Goal: Information Seeking & Learning: Learn about a topic

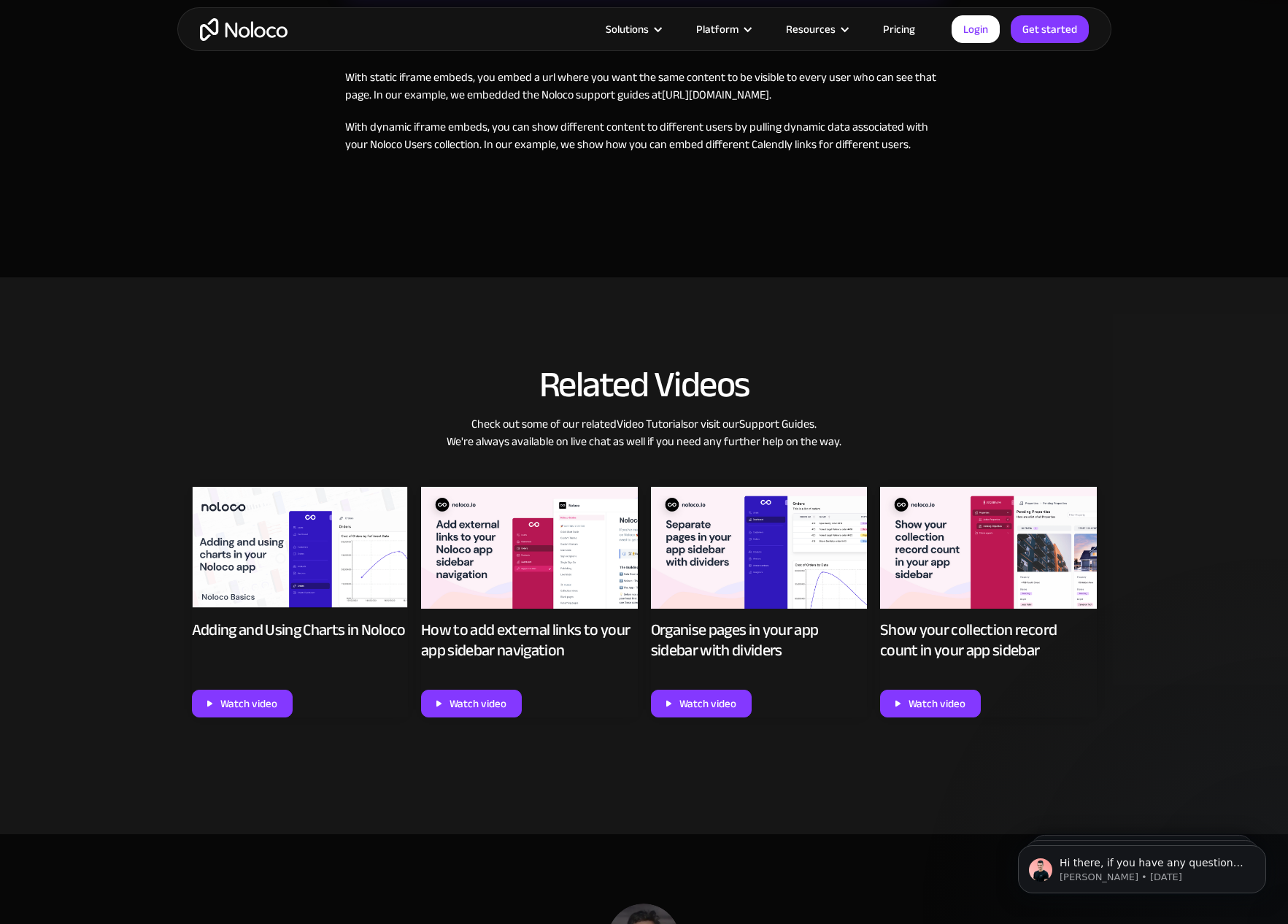
scroll to position [726, 0]
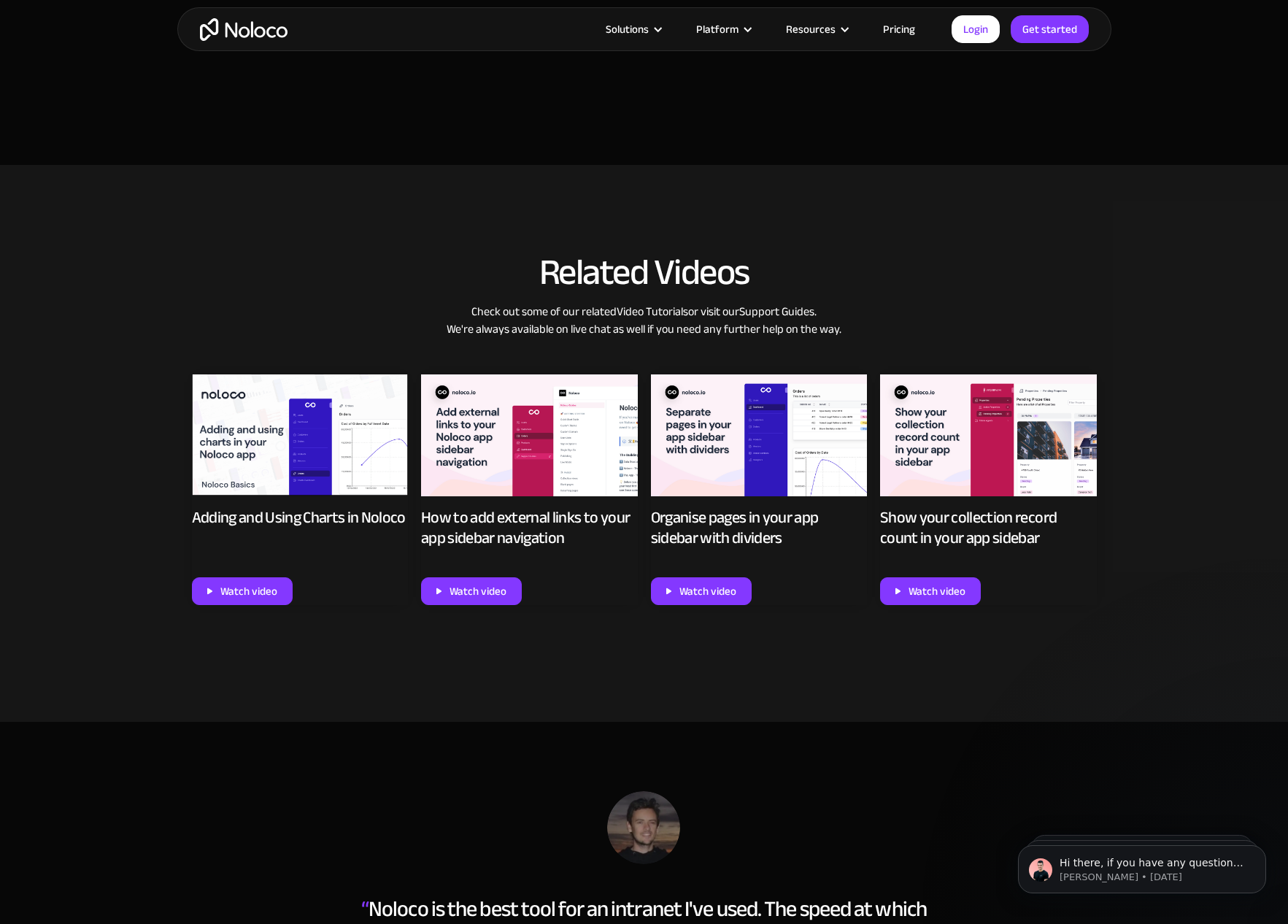
click at [757, 445] on img at bounding box center [759, 434] width 217 height 122
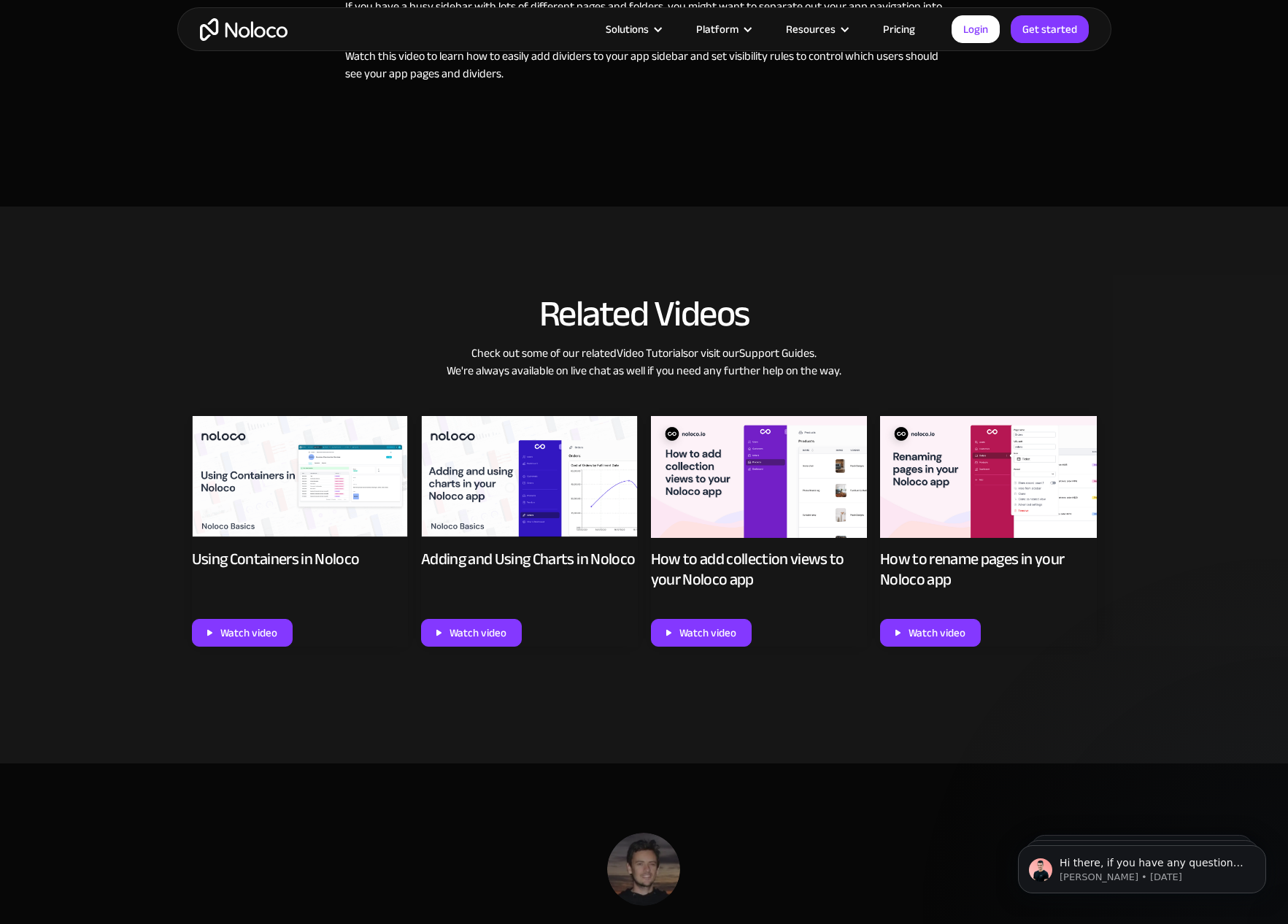
scroll to position [655, 0]
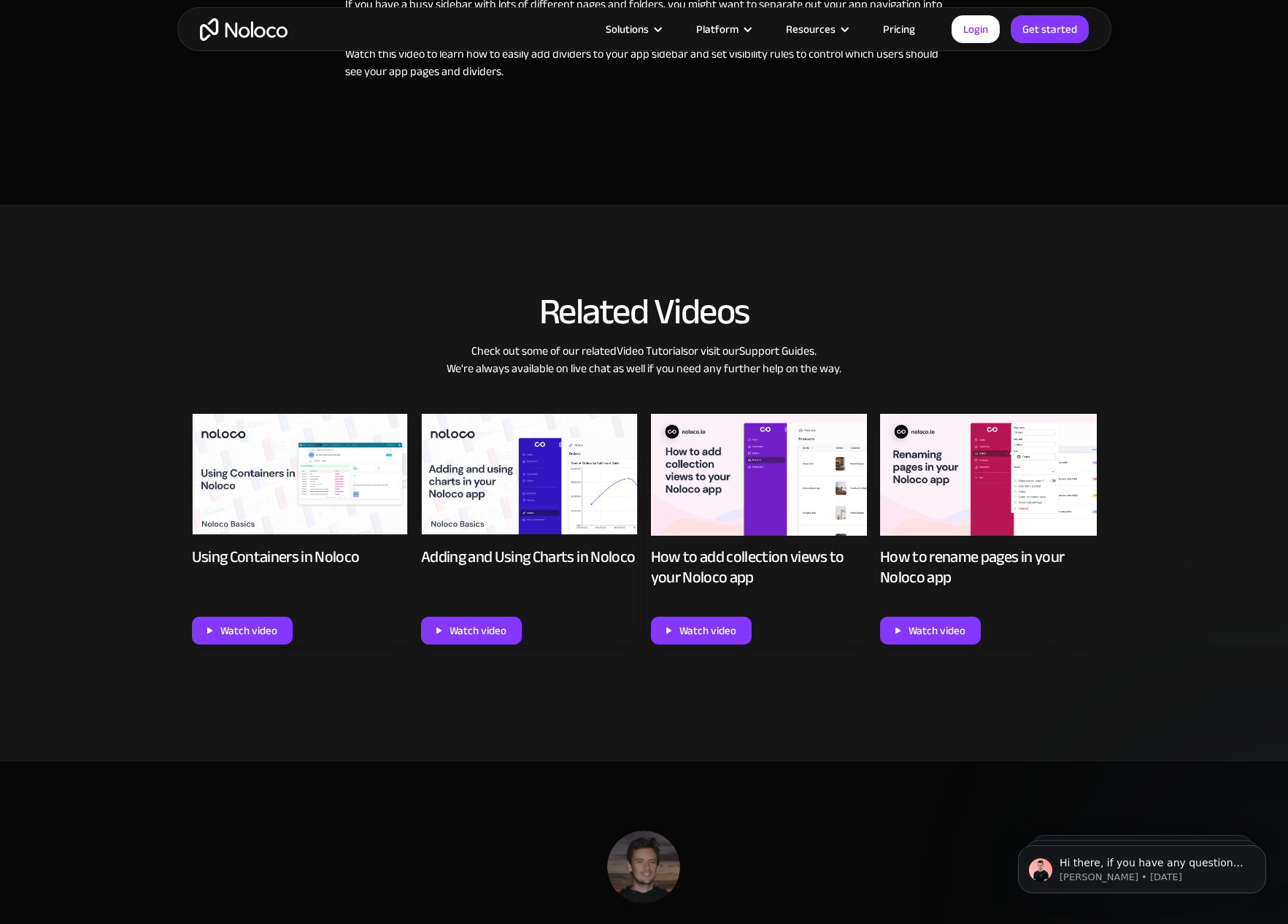
click at [547, 474] on img at bounding box center [529, 474] width 217 height 122
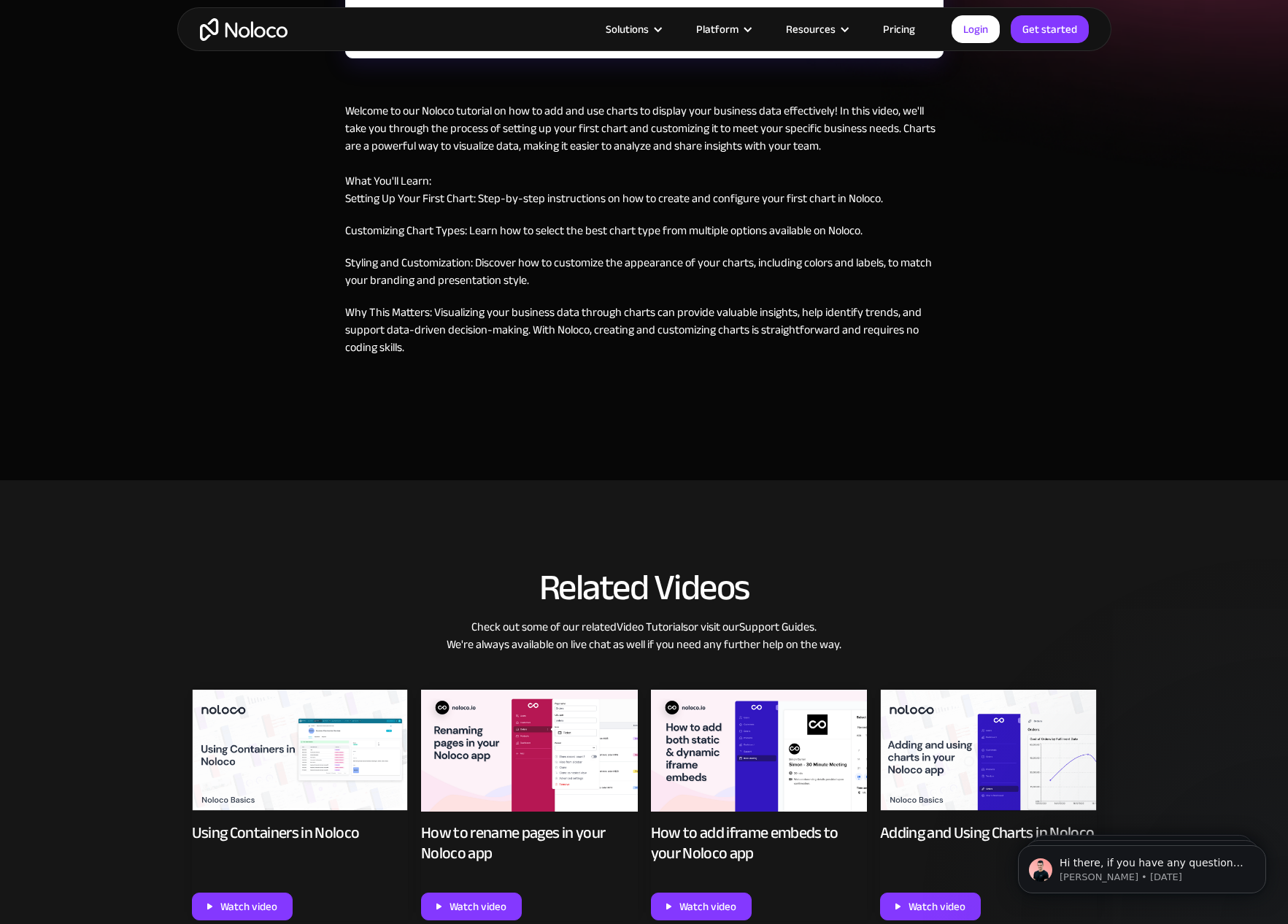
scroll to position [718, 0]
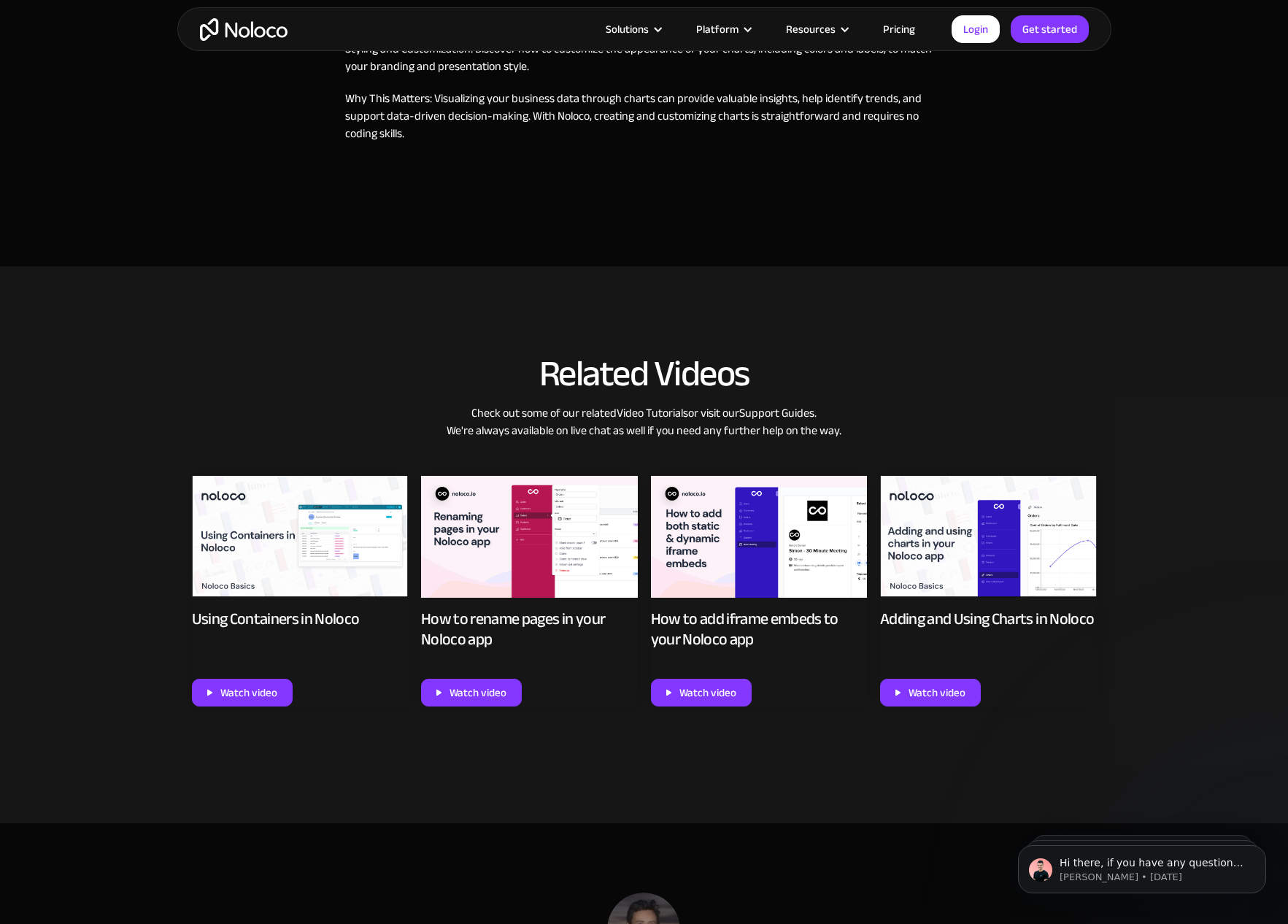
click at [286, 557] on img at bounding box center [300, 536] width 217 height 122
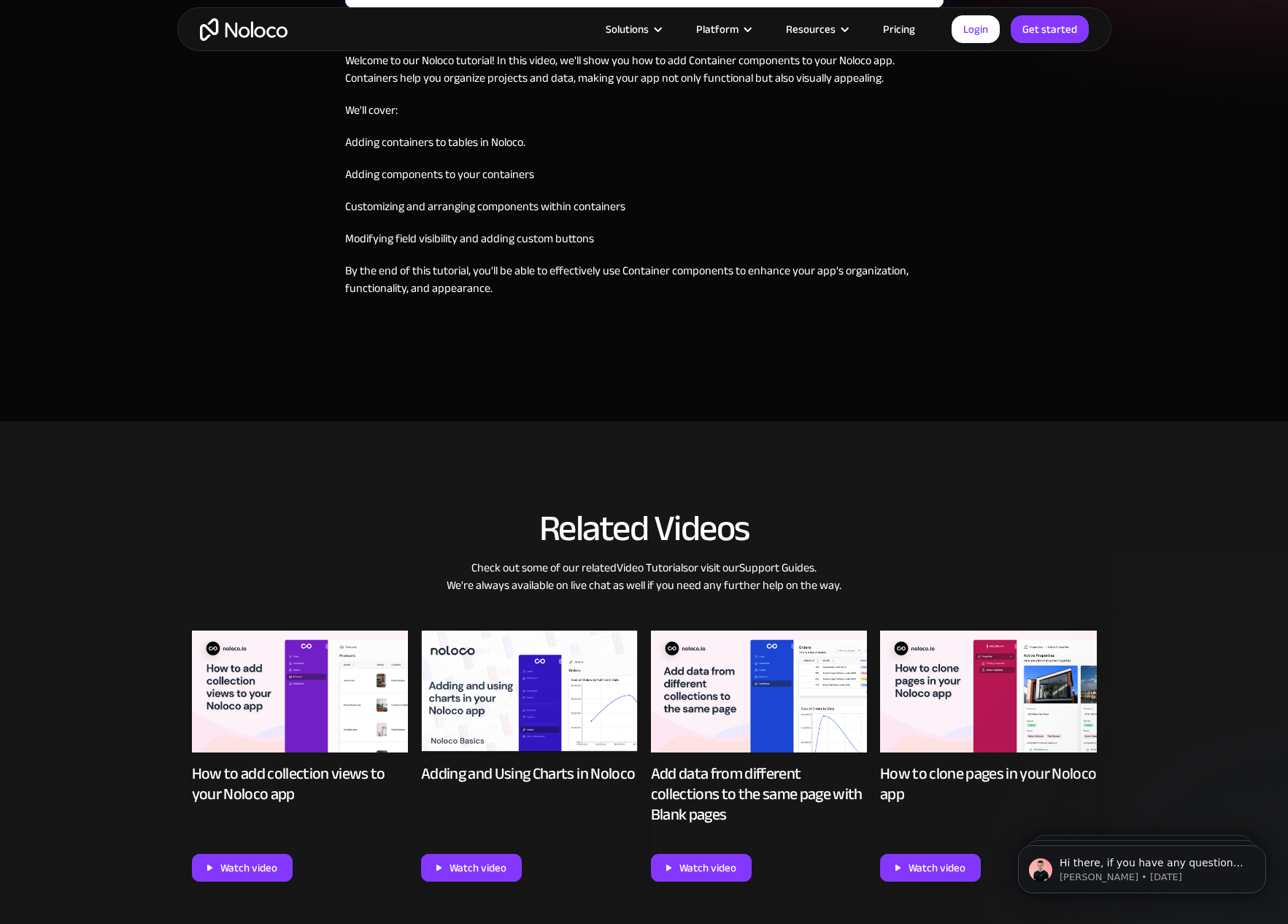
scroll to position [577, 0]
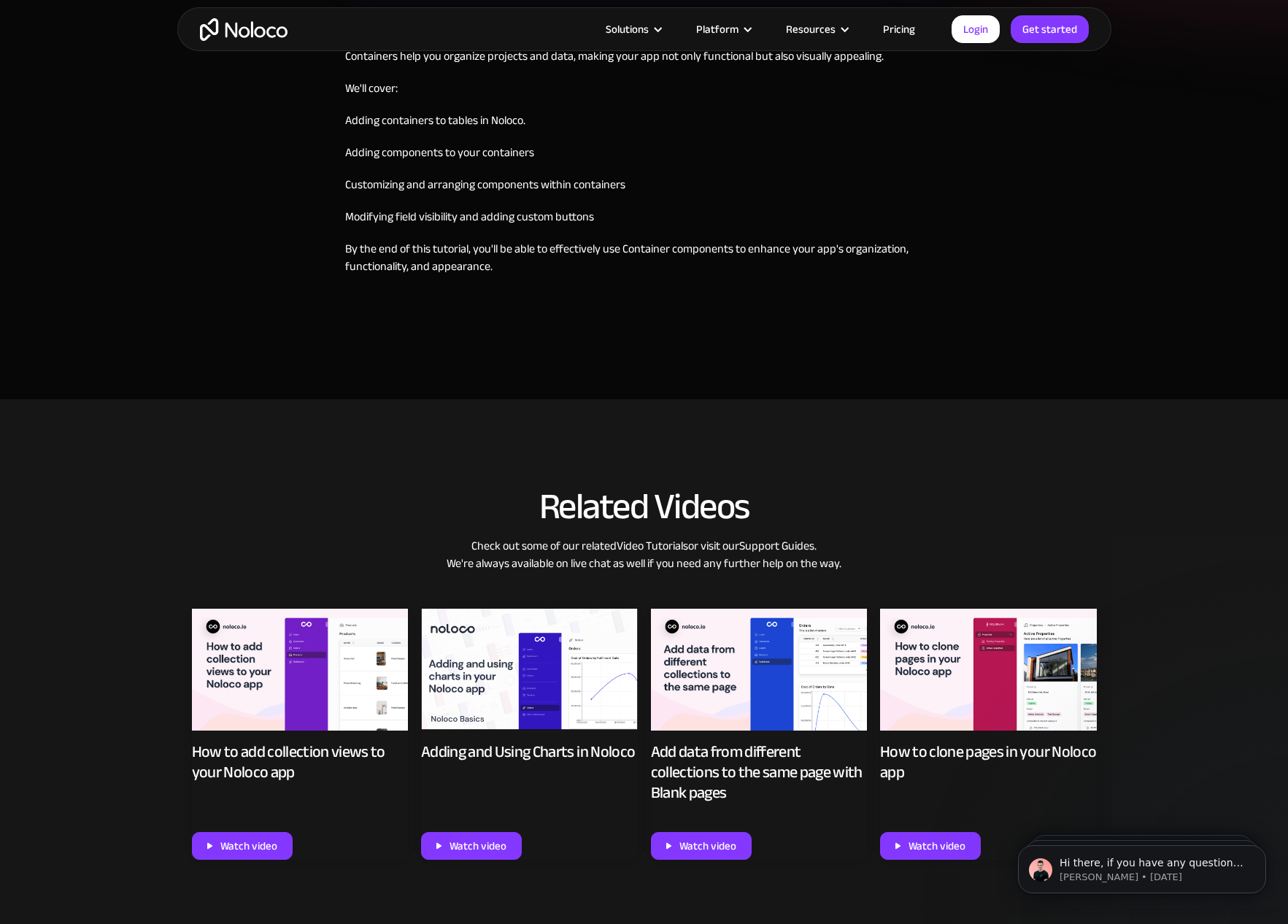
click at [378, 639] on img at bounding box center [300, 669] width 217 height 122
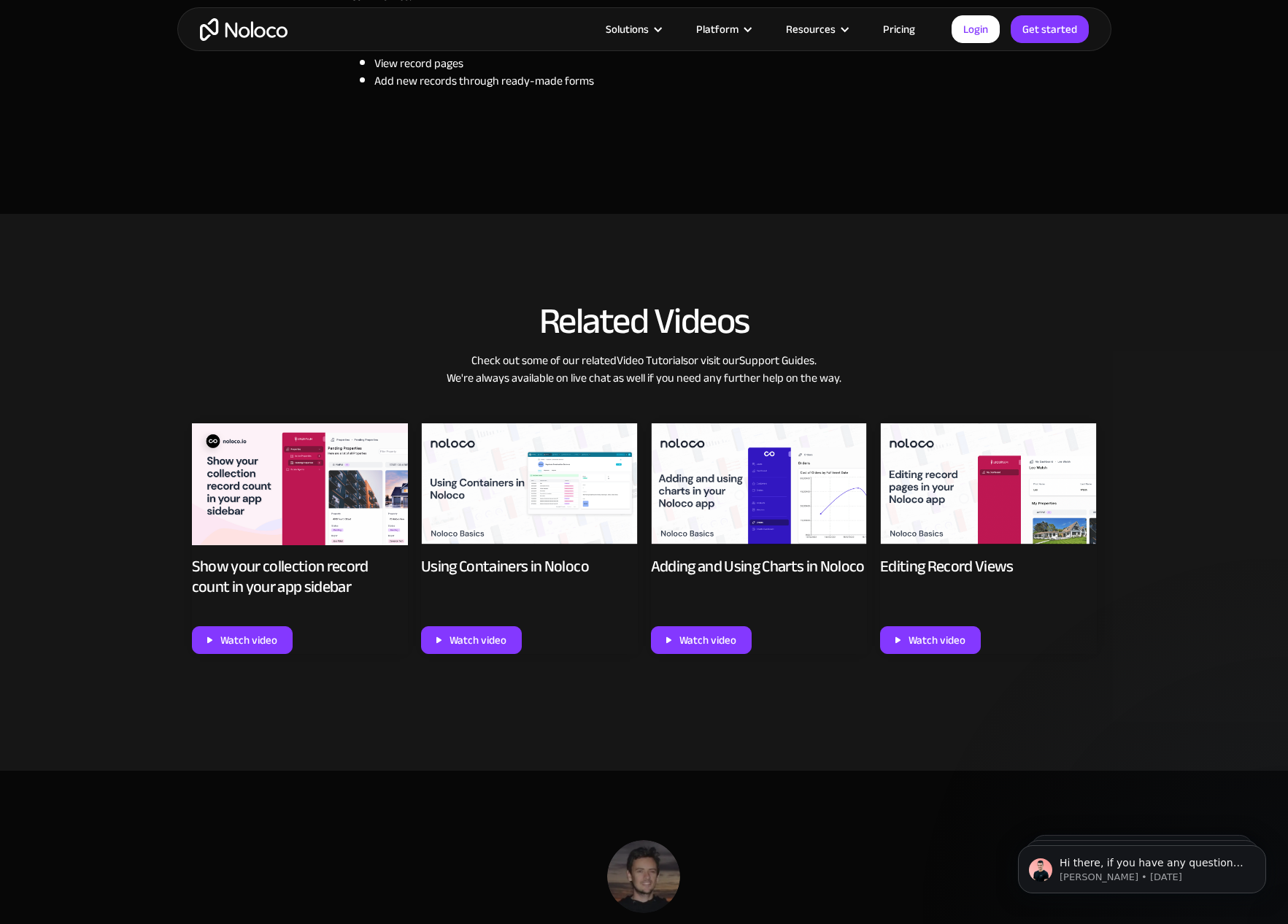
scroll to position [764, 0]
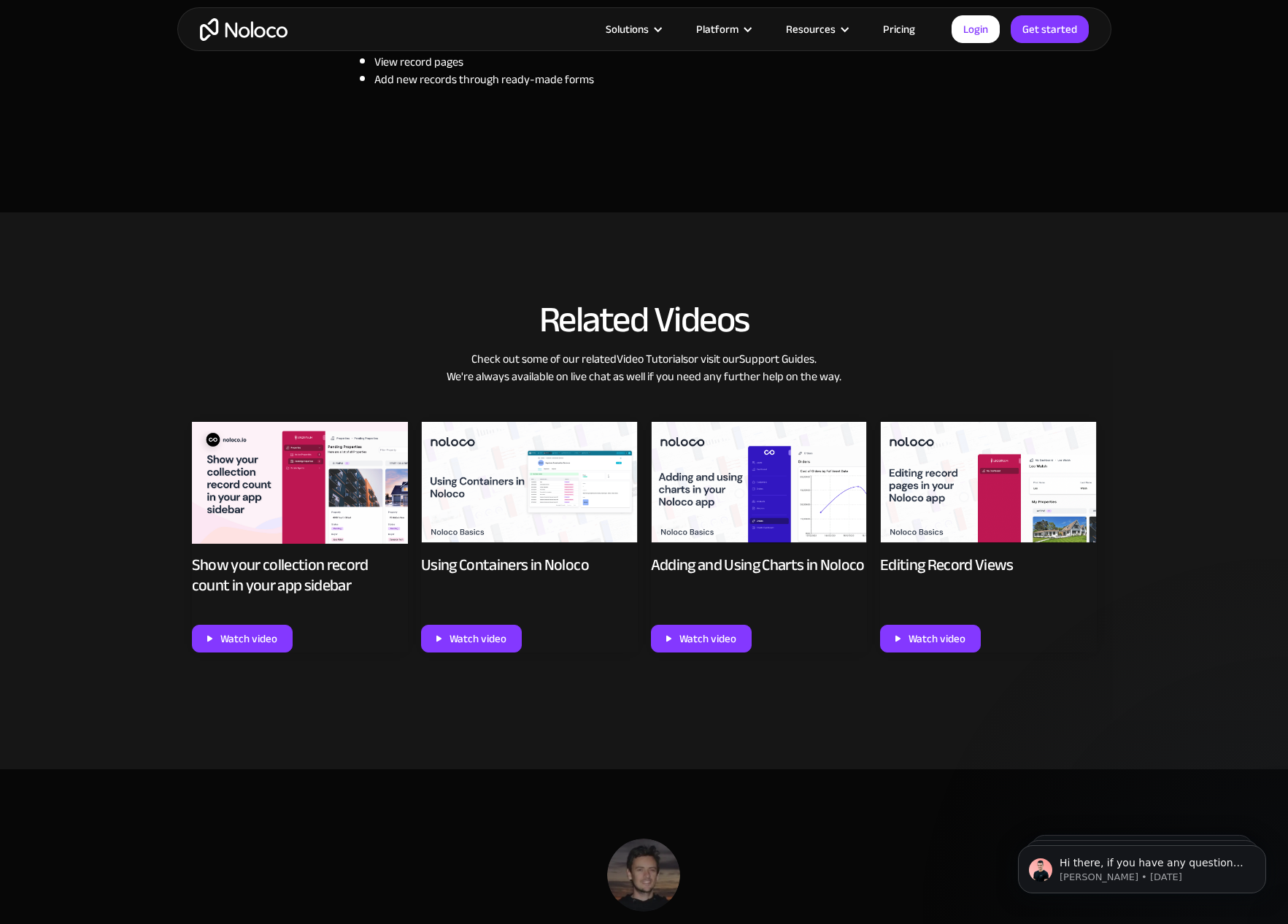
click at [1015, 460] on img at bounding box center [988, 482] width 217 height 122
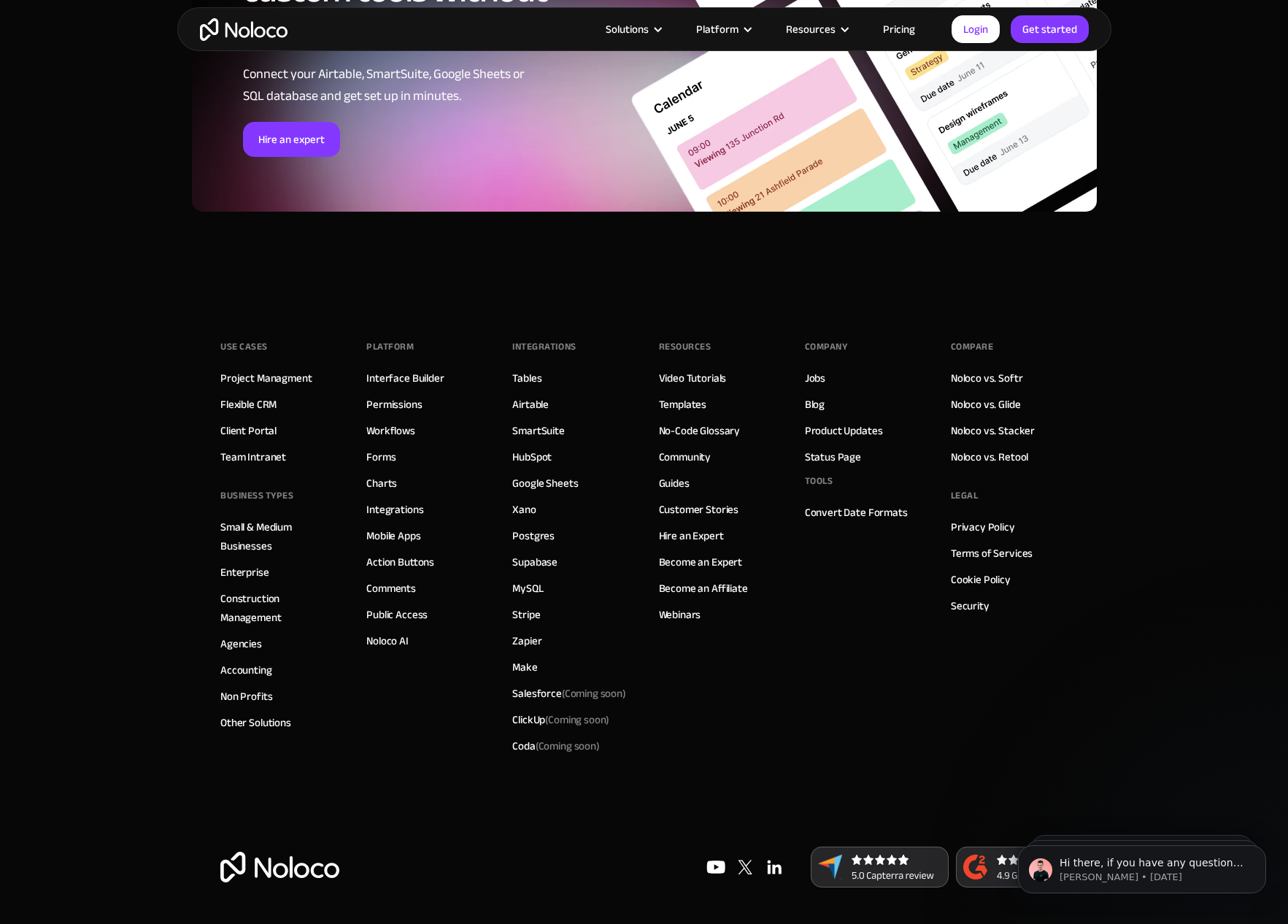
scroll to position [2234, 0]
click at [698, 375] on link "Video Tutorials" at bounding box center [692, 378] width 68 height 19
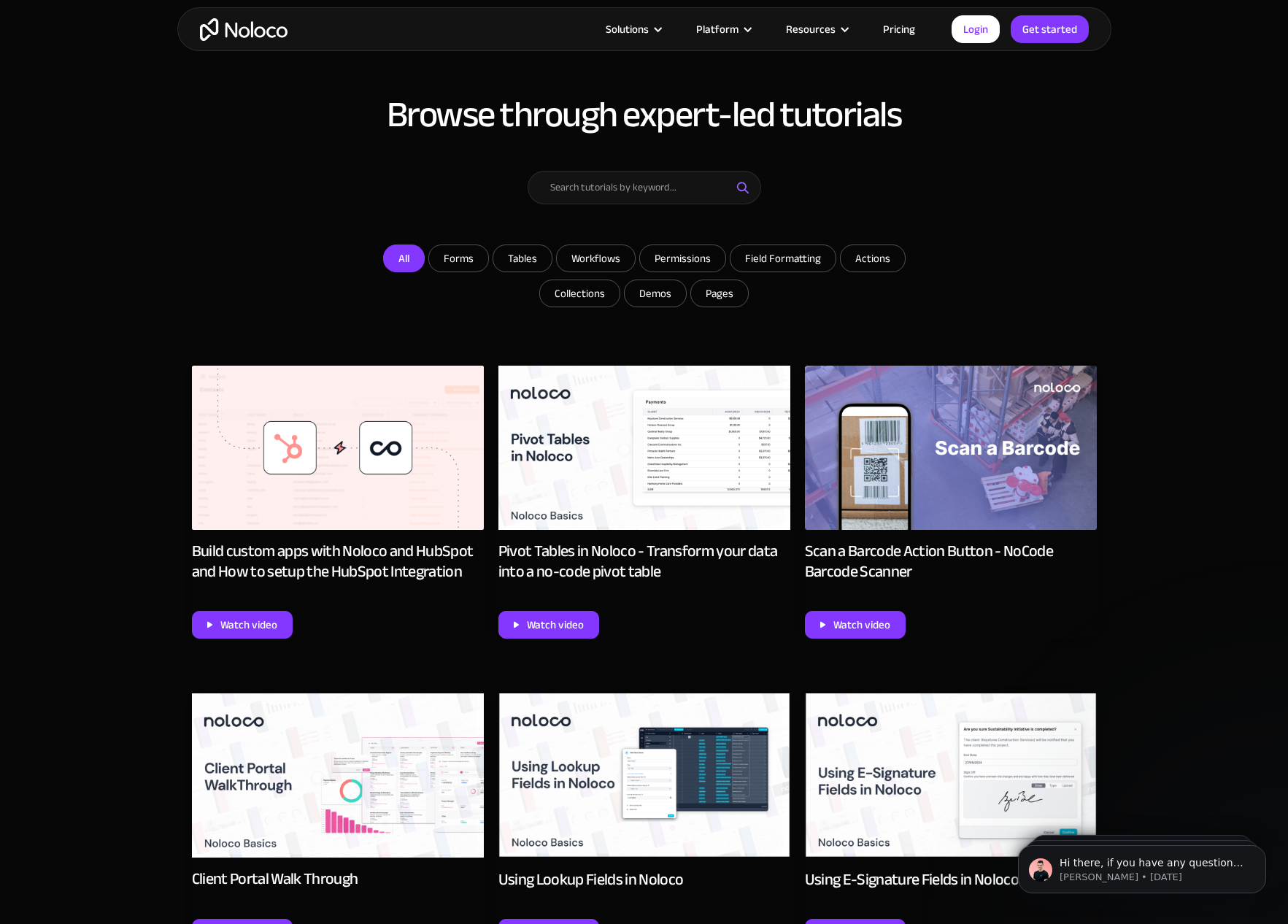
click at [409, 267] on link "All" at bounding box center [404, 258] width 42 height 28
click at [653, 459] on img at bounding box center [644, 448] width 292 height 164
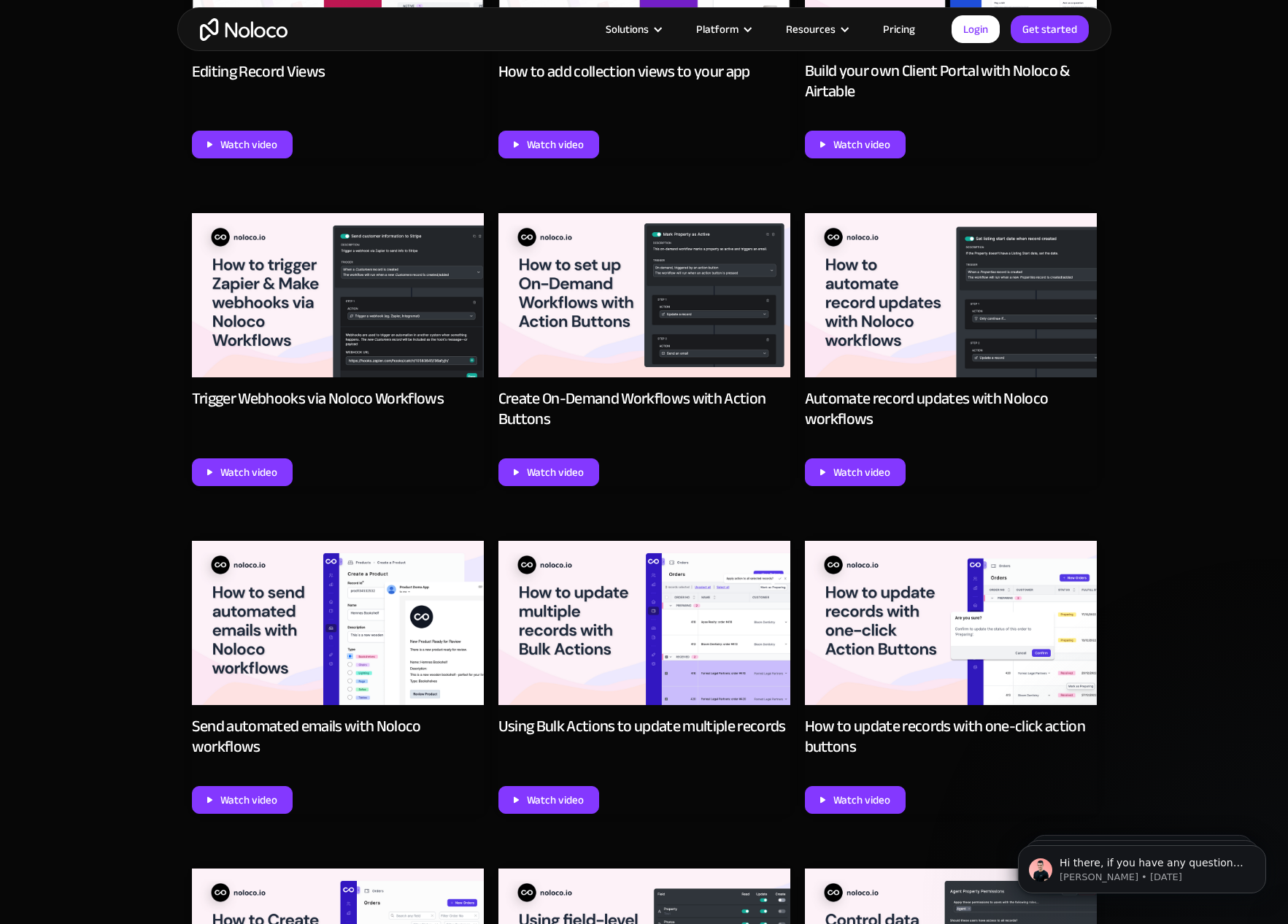
scroll to position [1899, 0]
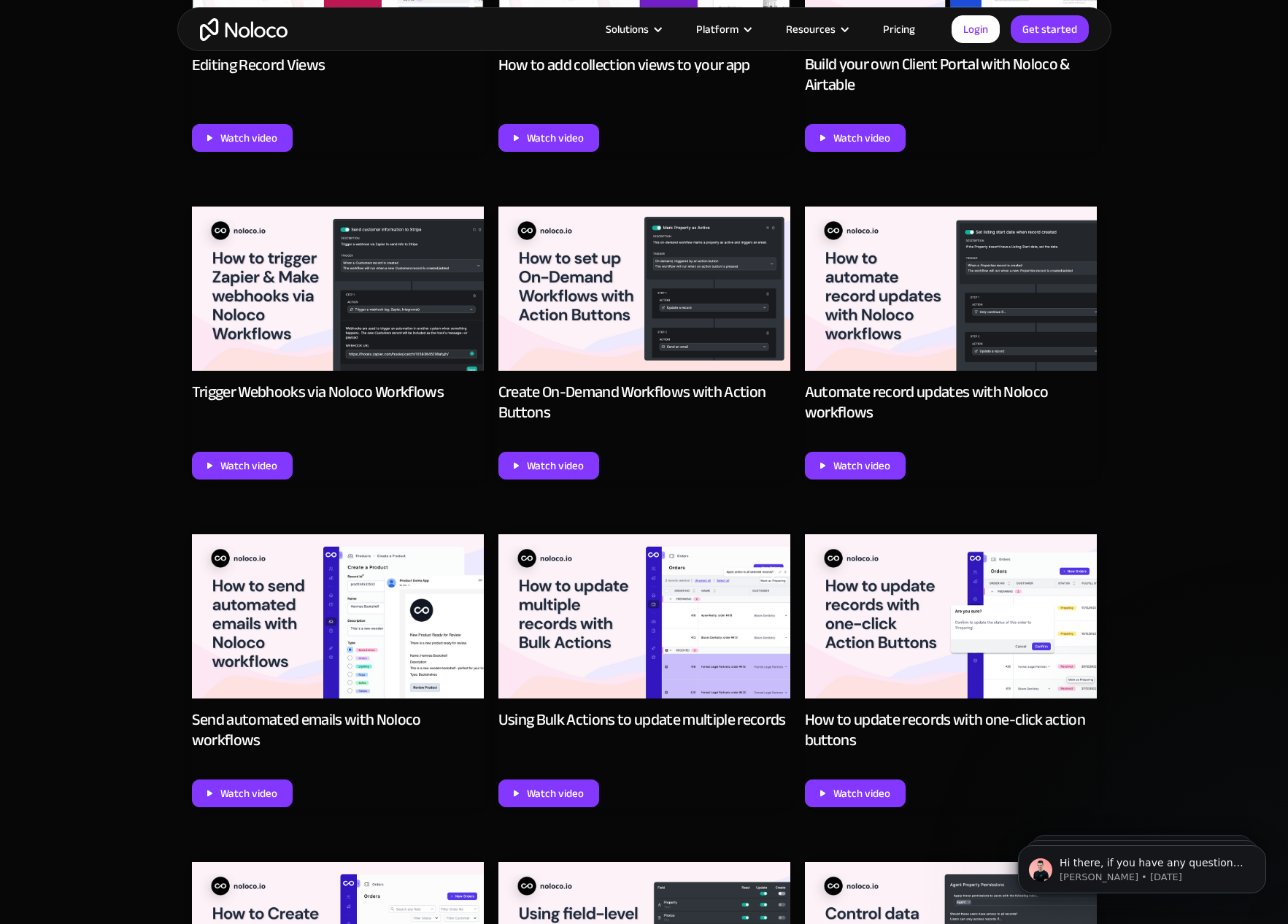
click at [337, 289] on img at bounding box center [337, 289] width 292 height 164
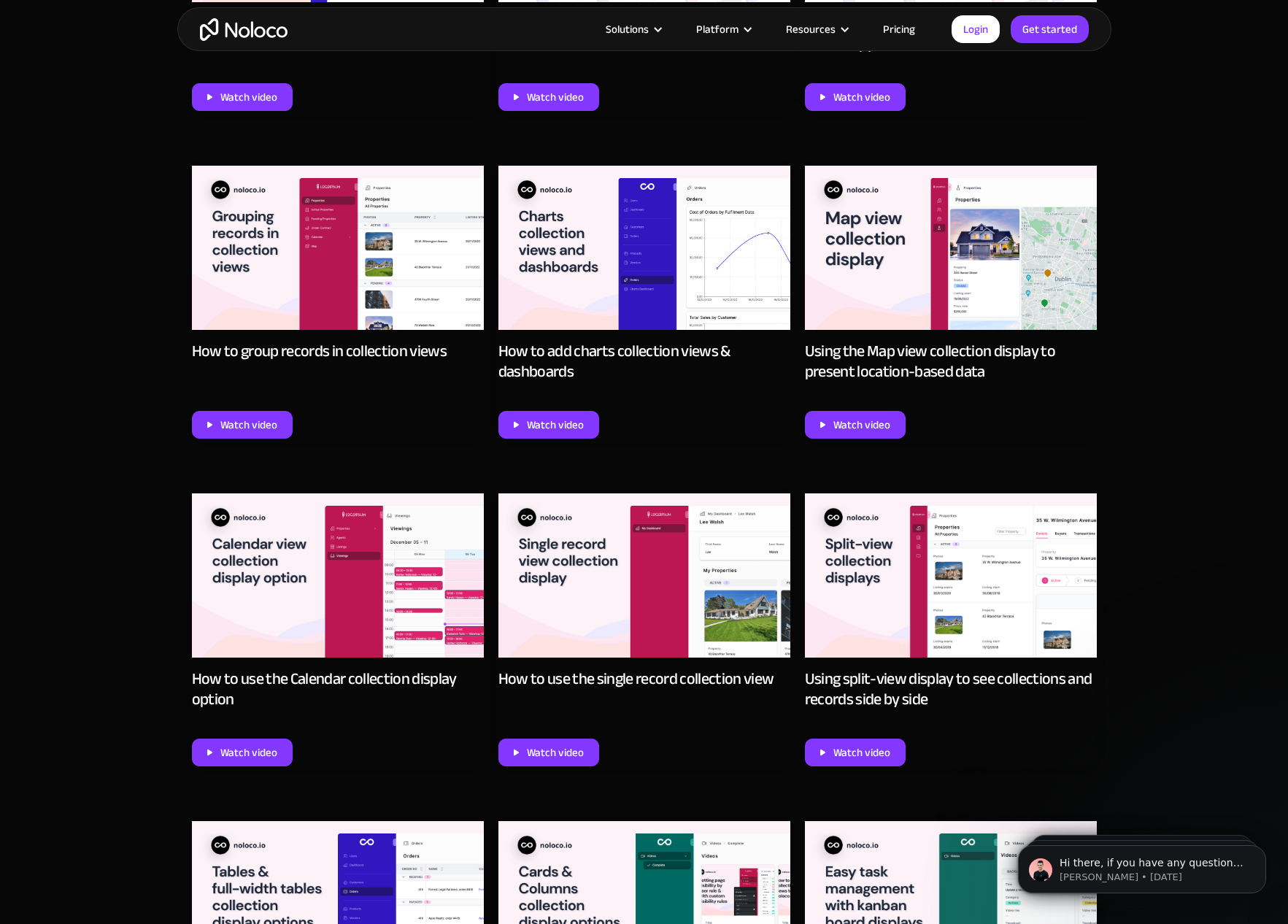
scroll to position [3588, 0]
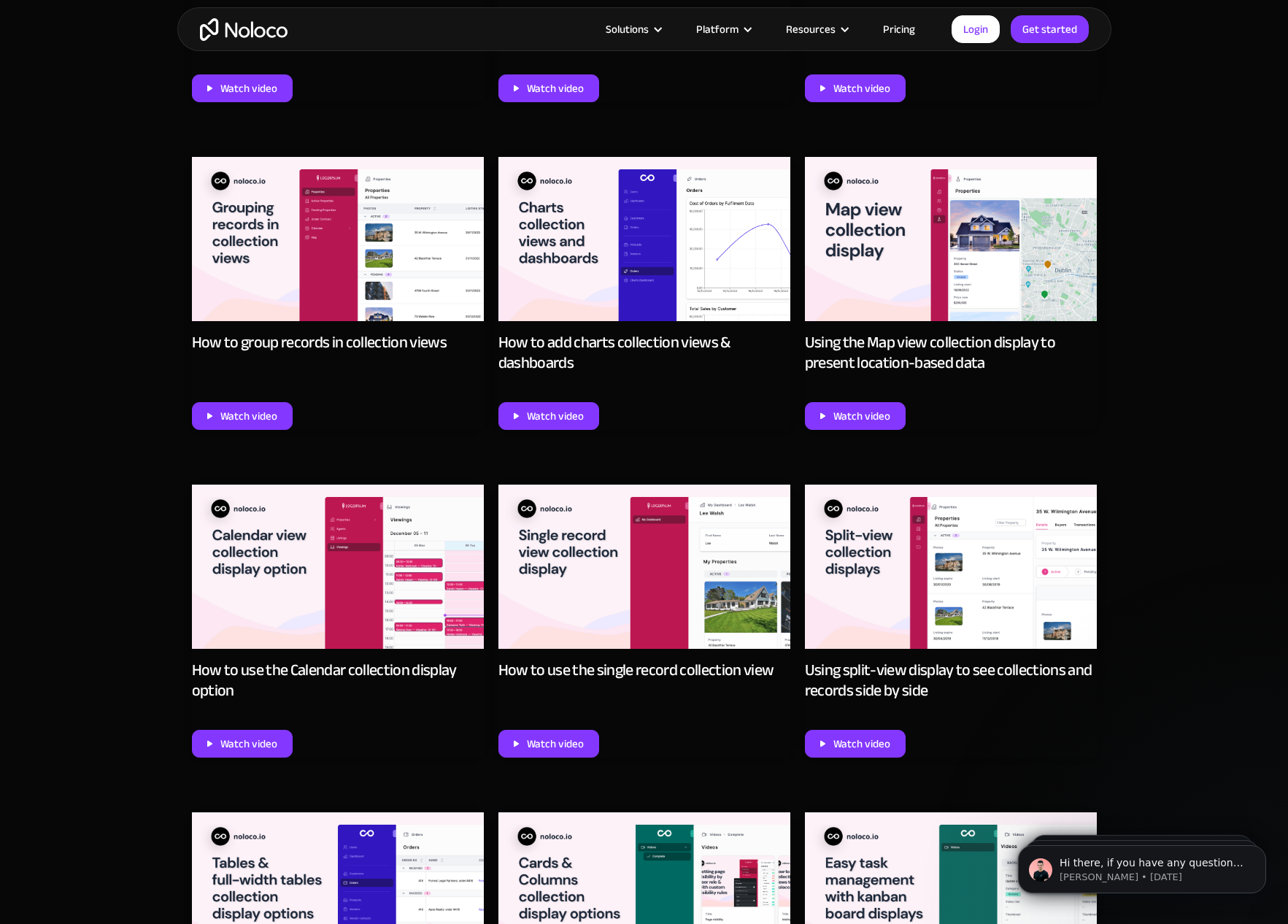
click at [897, 299] on img at bounding box center [951, 239] width 292 height 164
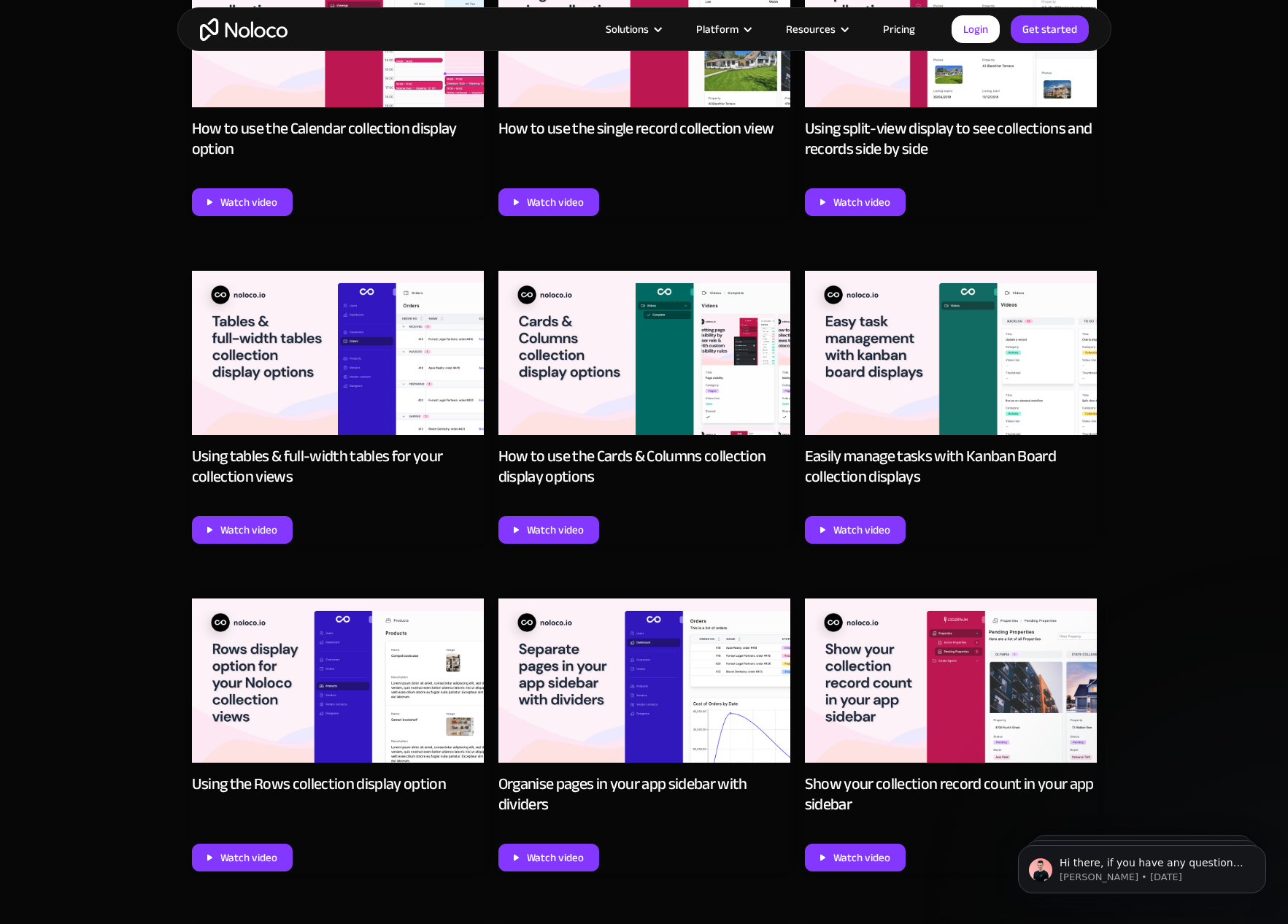
scroll to position [4131, 0]
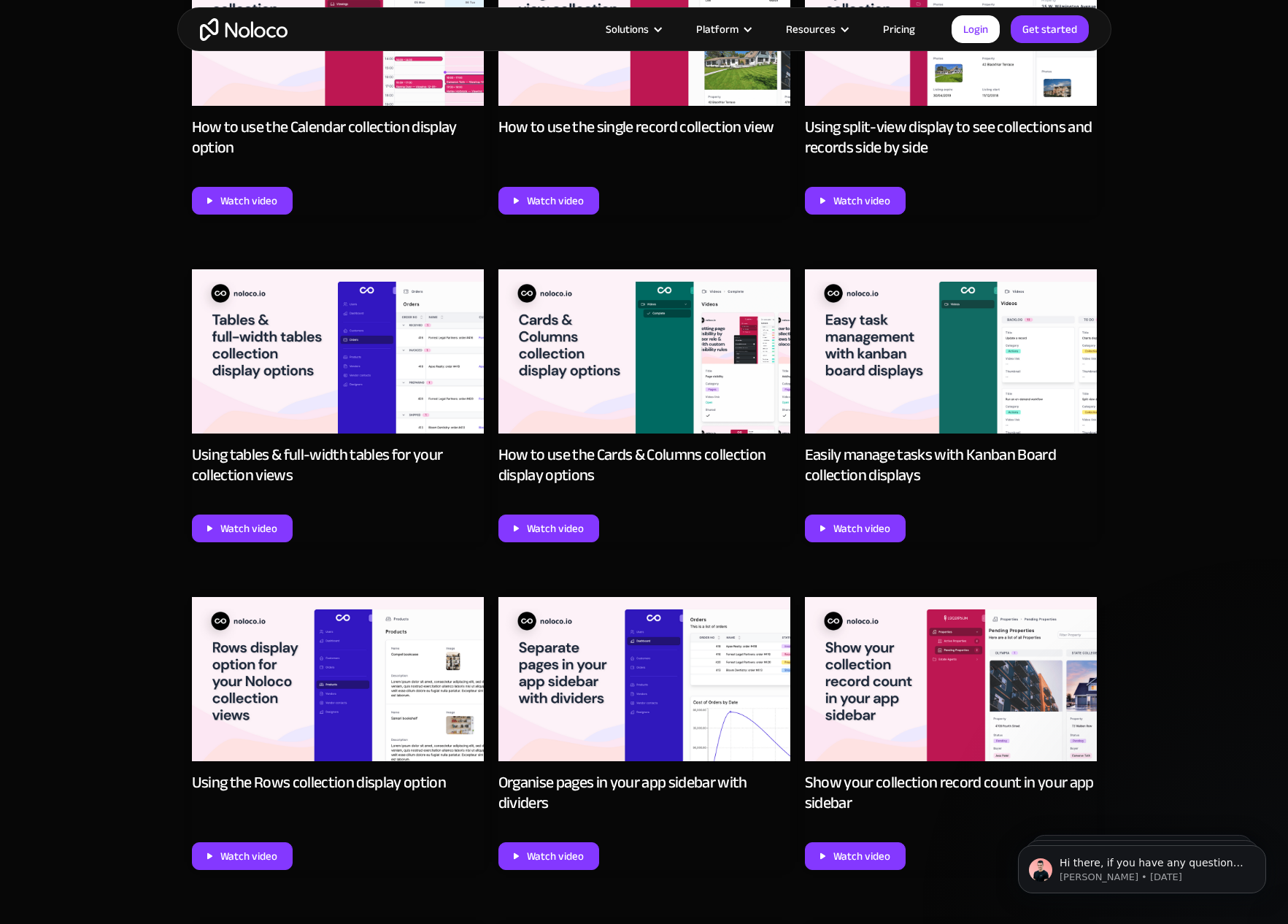
click at [944, 406] on img at bounding box center [951, 351] width 292 height 164
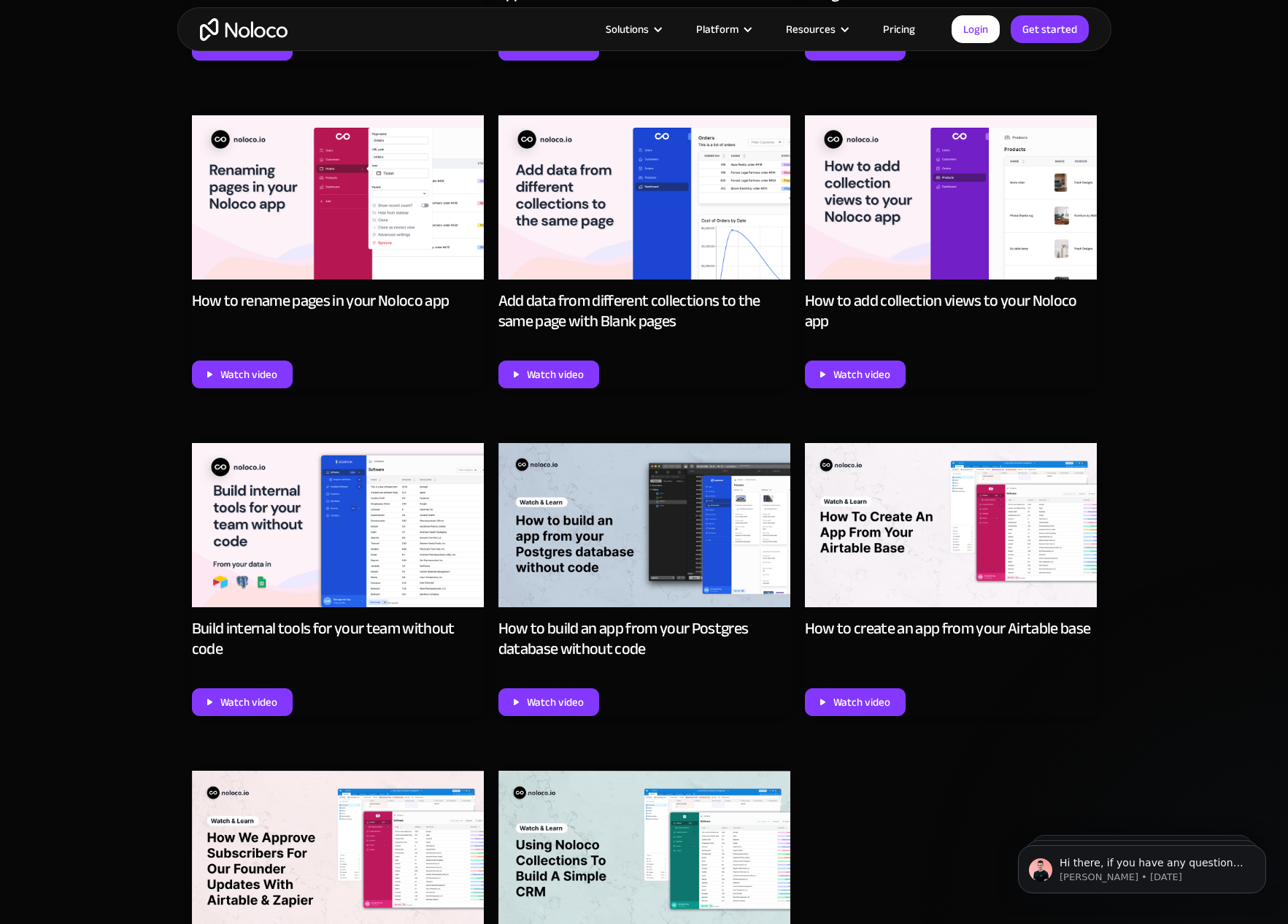
scroll to position [5601, 0]
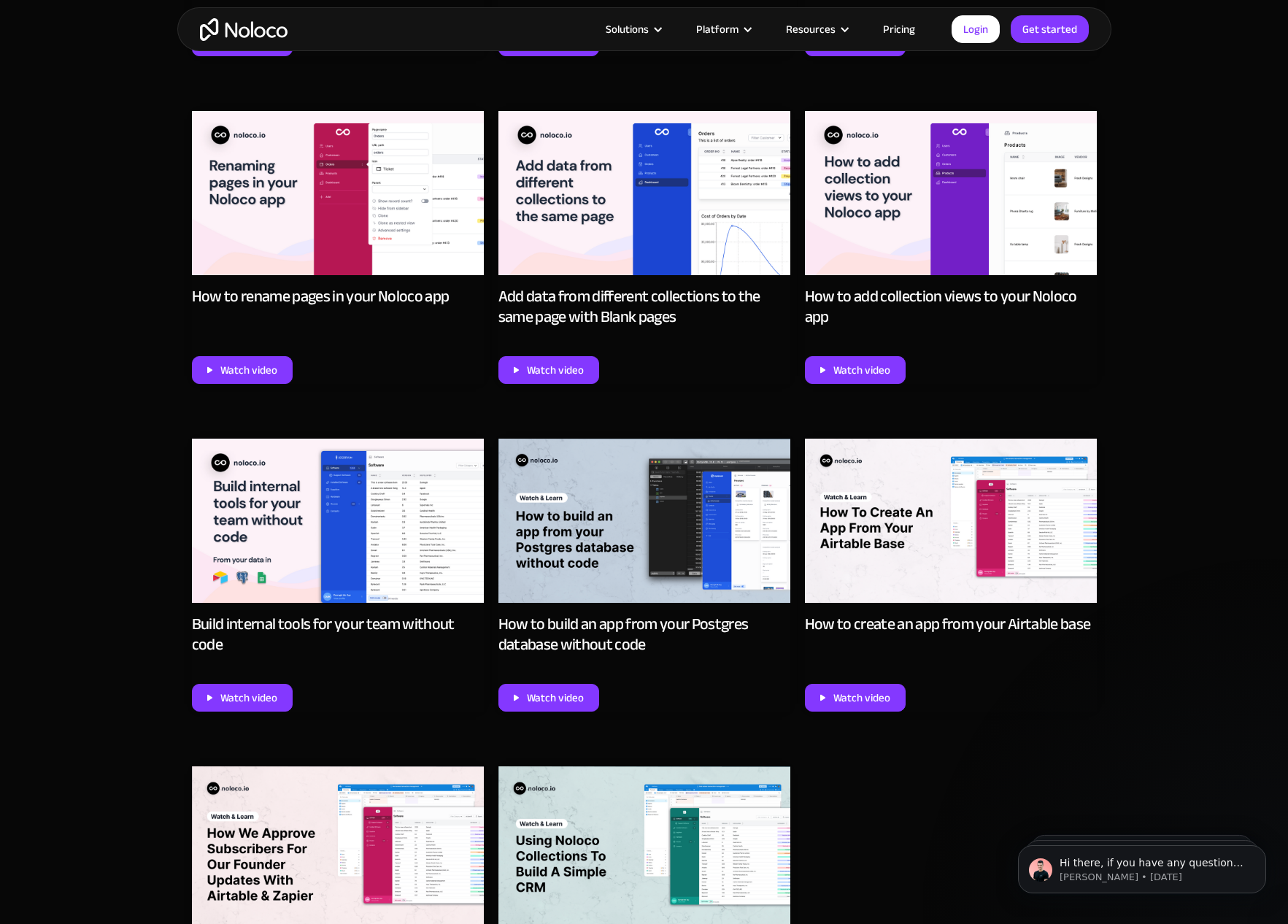
click at [608, 192] on img at bounding box center [644, 193] width 292 height 164
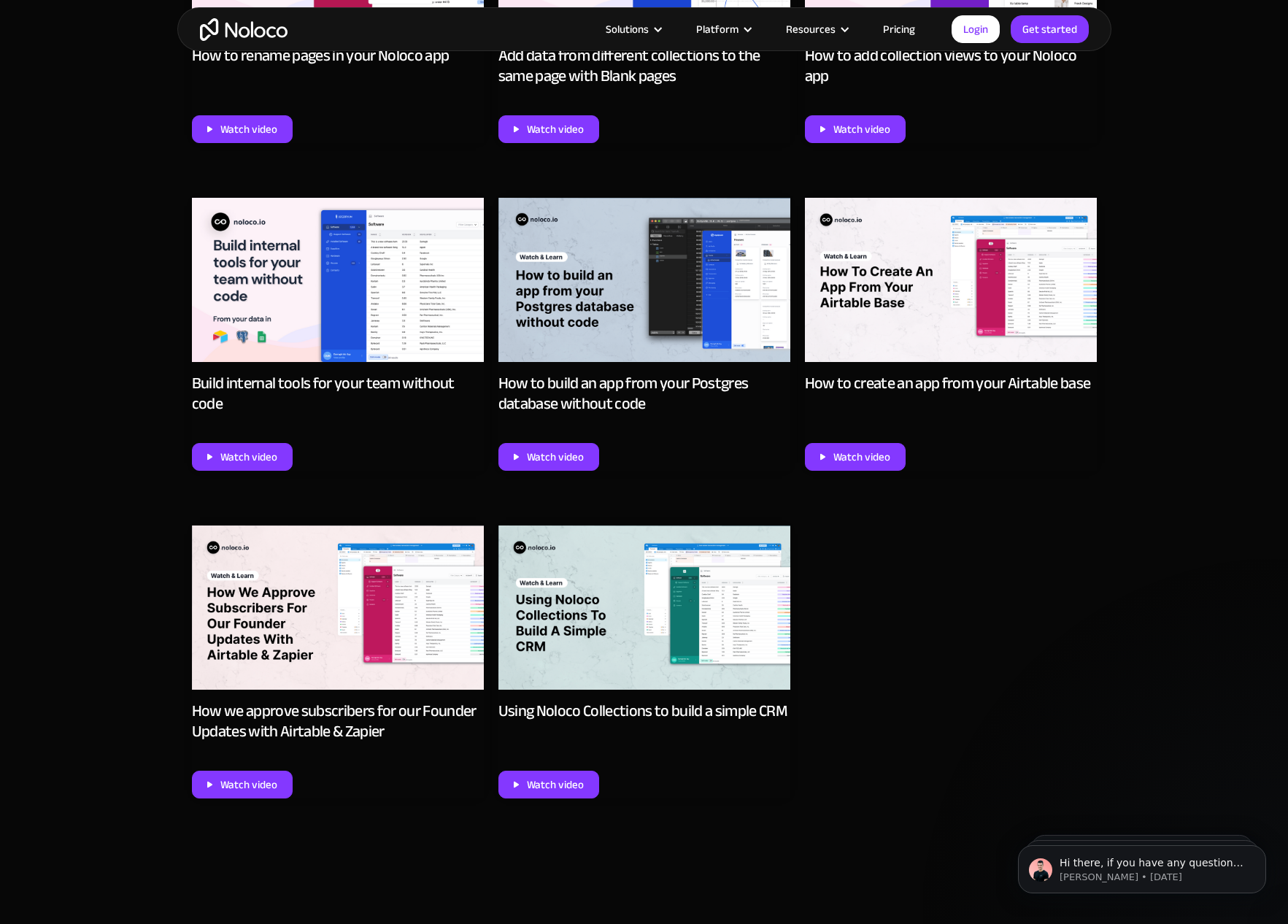
scroll to position [5943, 0]
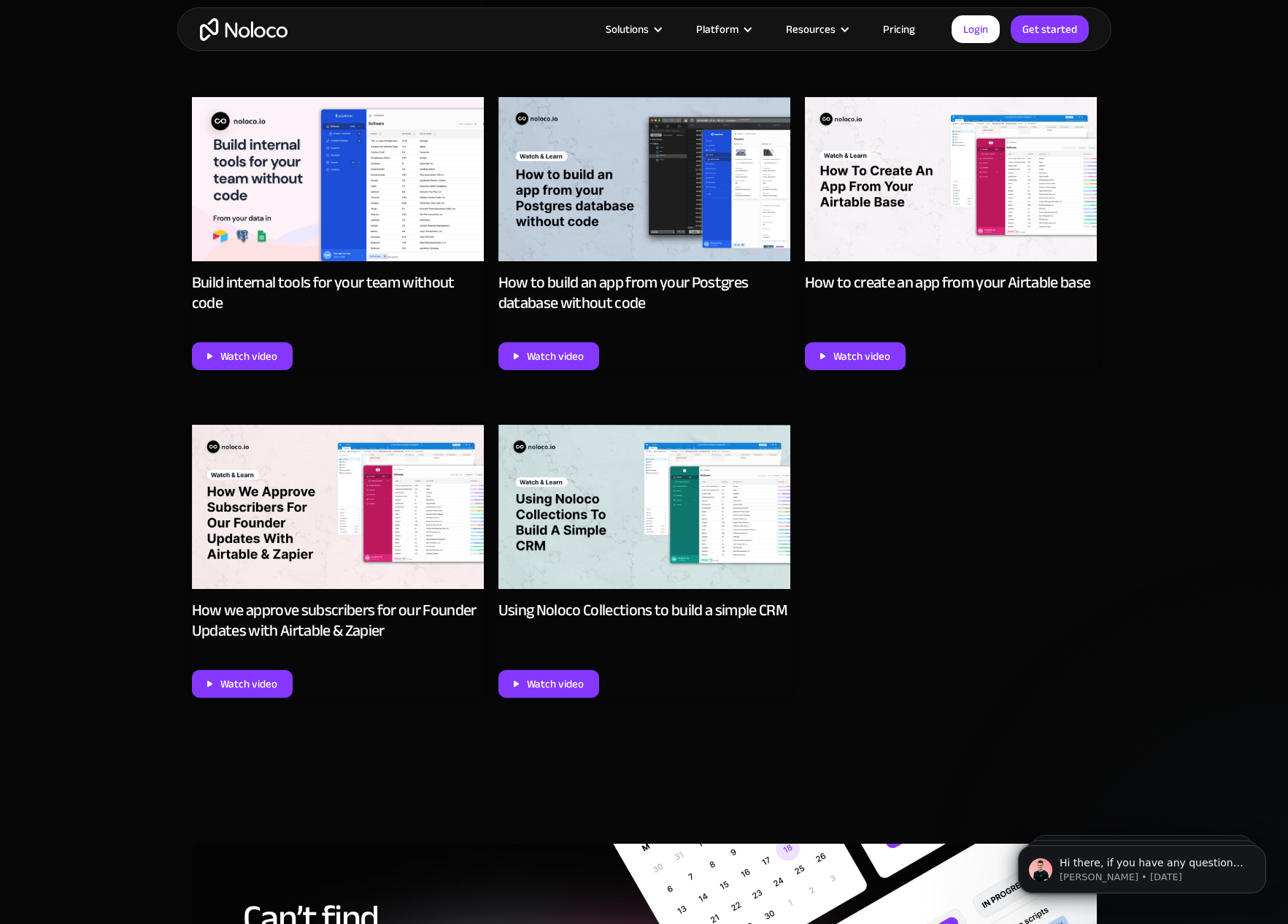
click at [651, 216] on img at bounding box center [644, 179] width 292 height 164
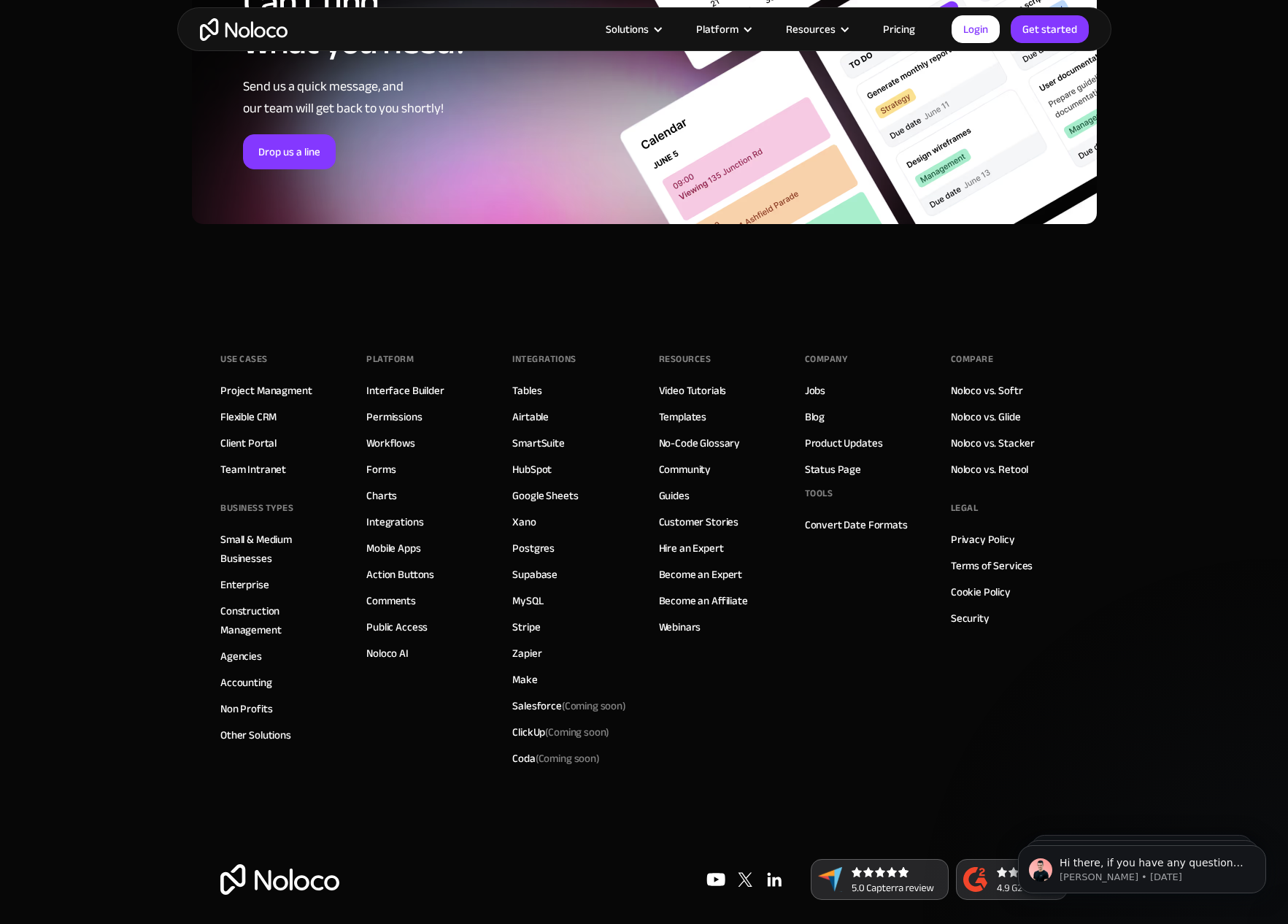
scroll to position [6849, 0]
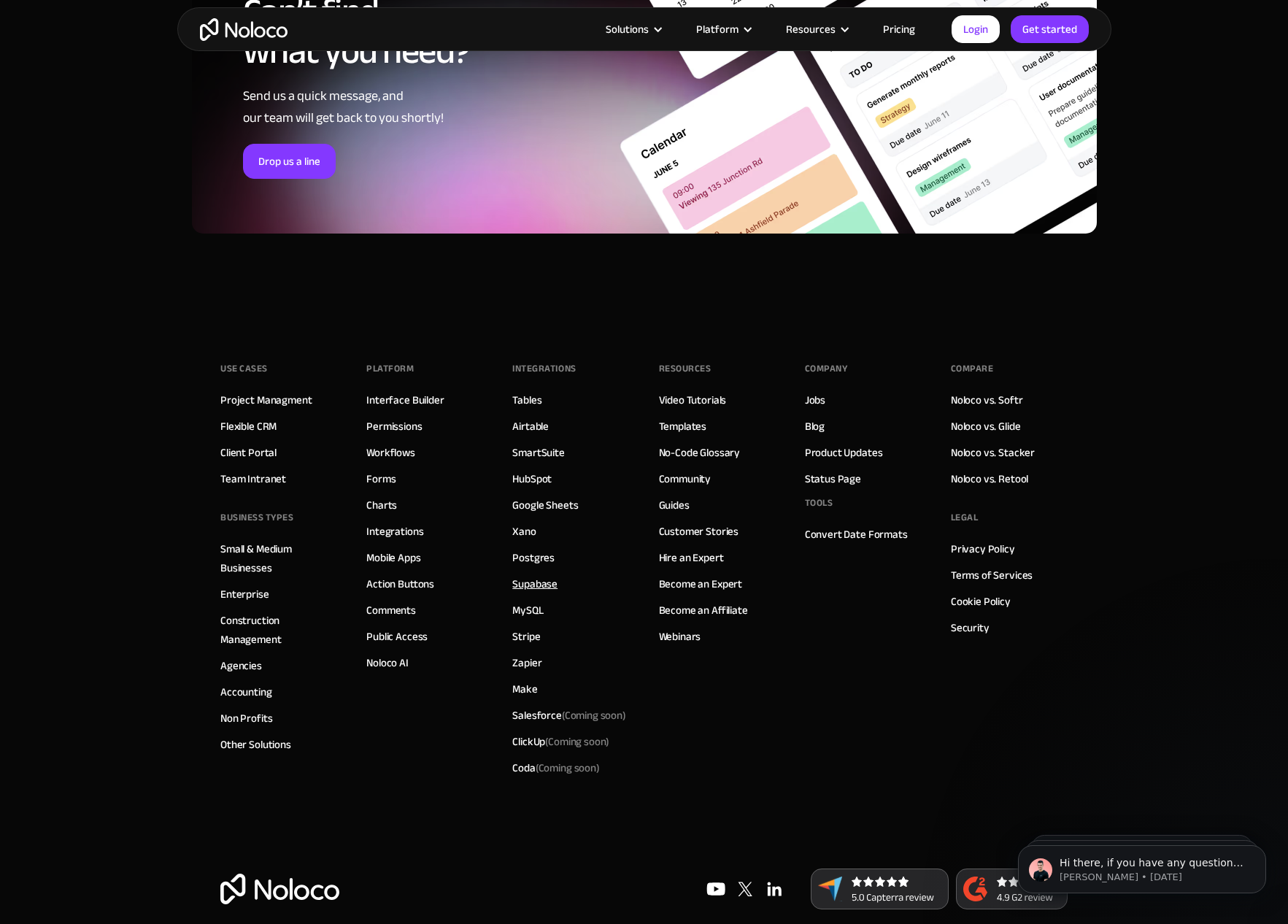
click at [536, 583] on link "Supabase" at bounding box center [535, 584] width 46 height 19
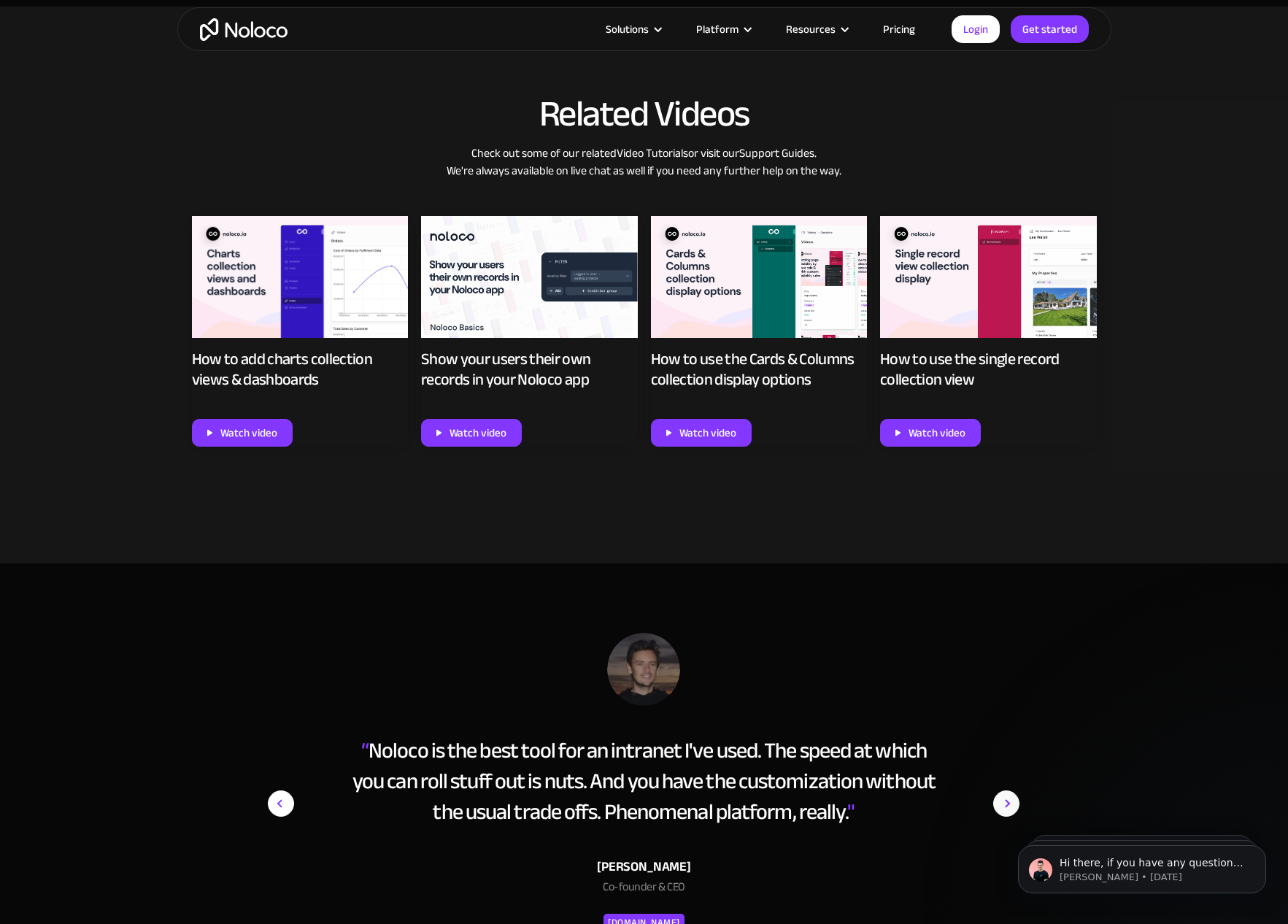
scroll to position [1181, 0]
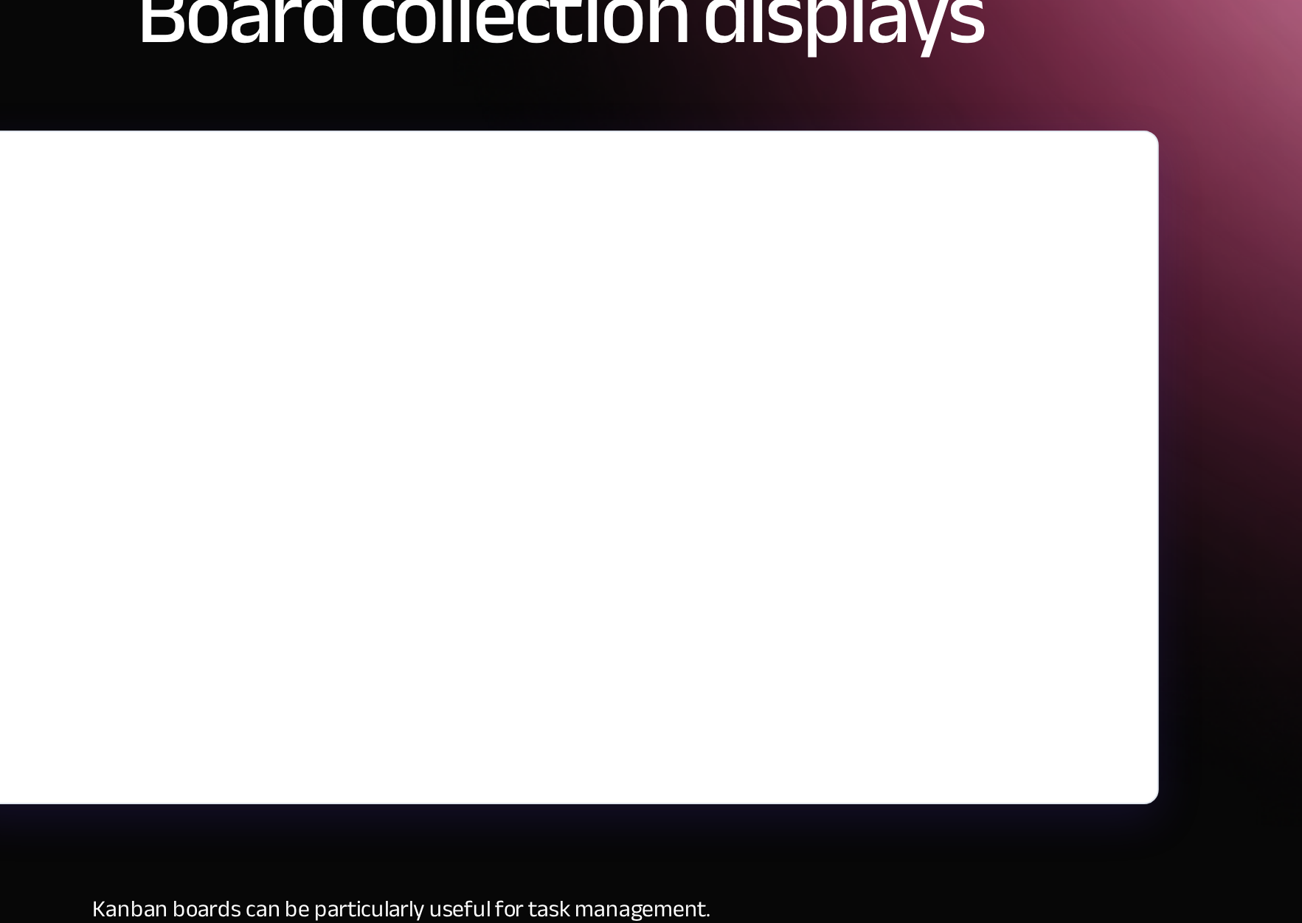
click at [349, 419] on div "[DATE] Easily manage tasks with Kanban Board collection displays Kanban boards …" at bounding box center [651, 479] width 605 height 722
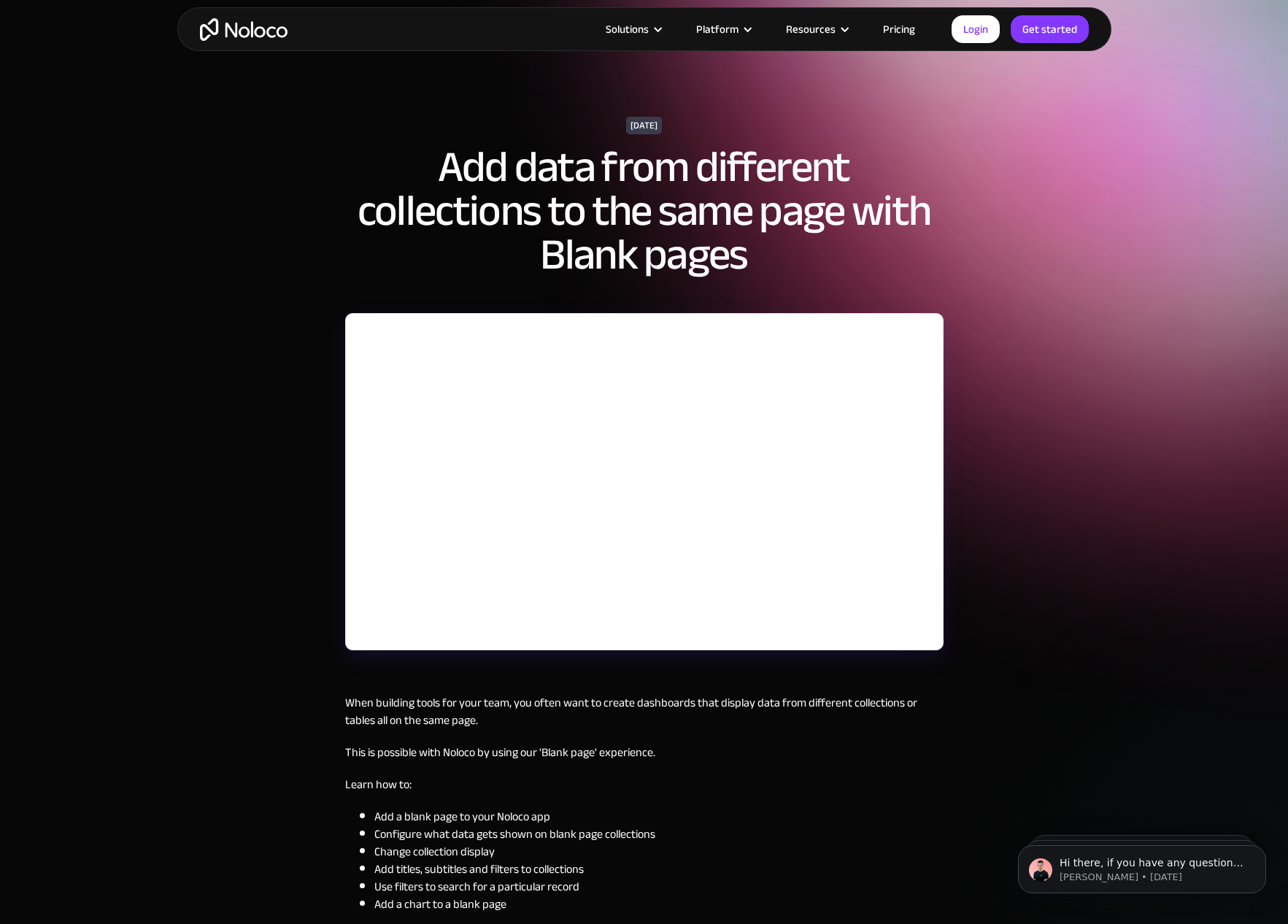
scroll to position [18, 0]
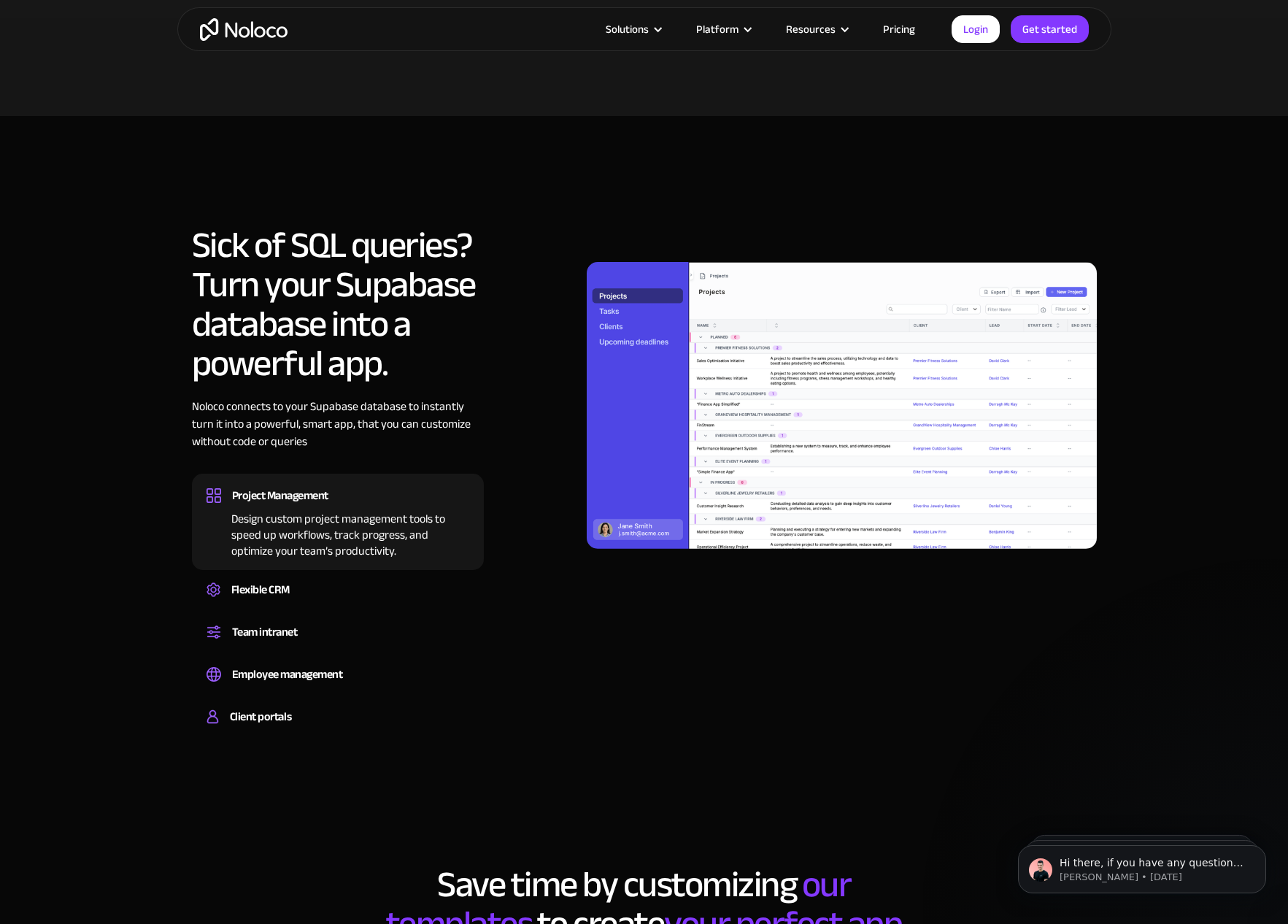
scroll to position [1048, 0]
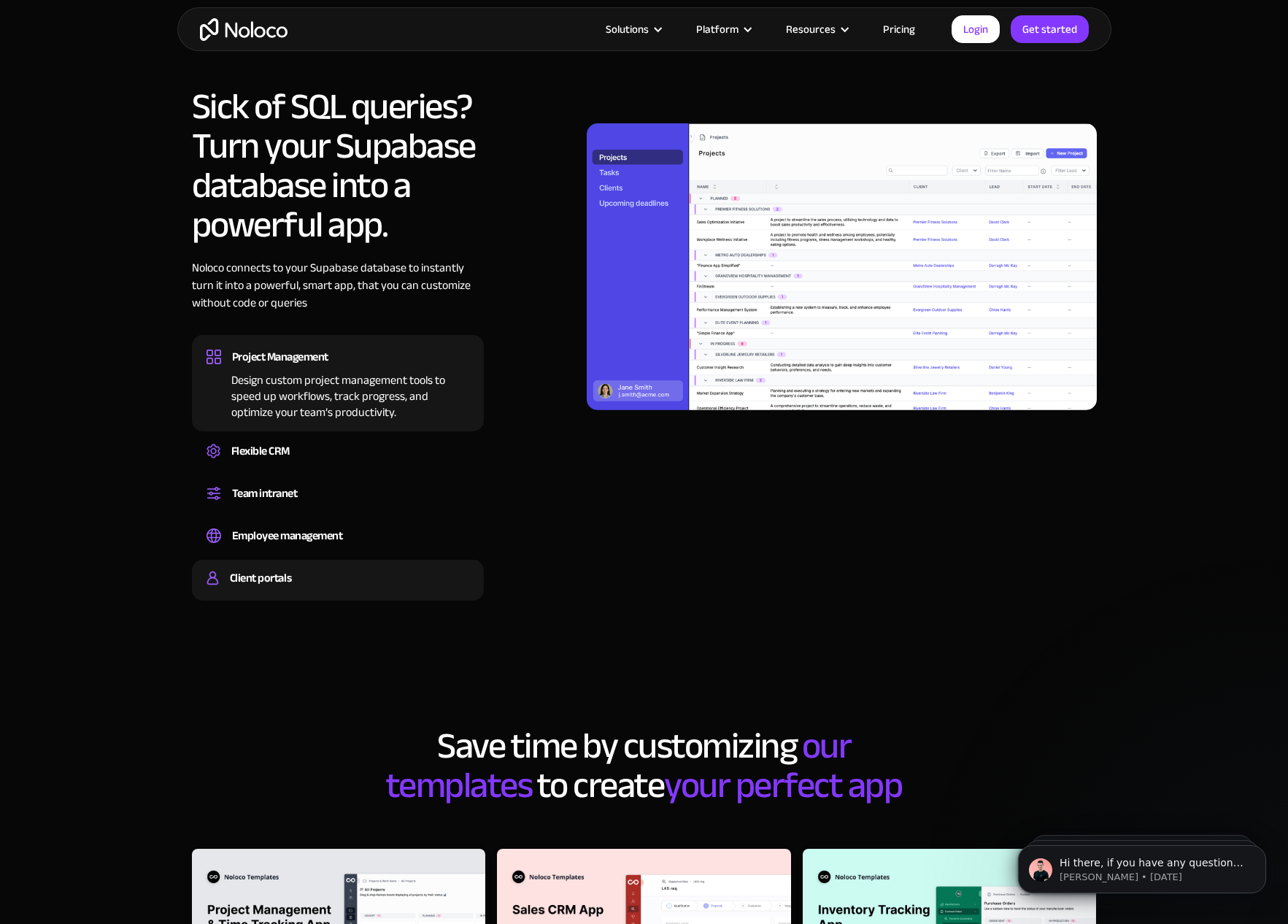
click at [244, 578] on div "Client portals" at bounding box center [260, 578] width 61 height 22
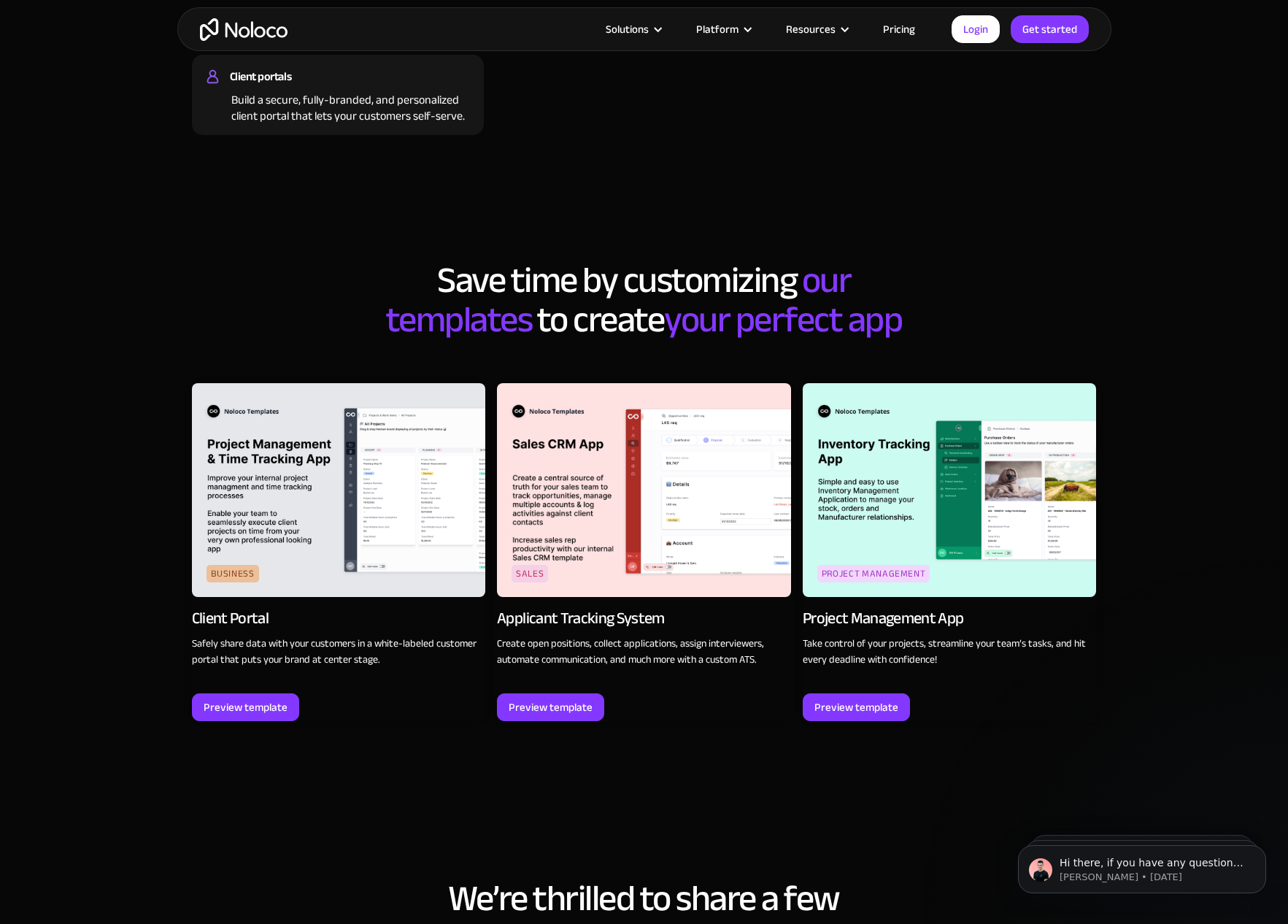
scroll to position [1574, 0]
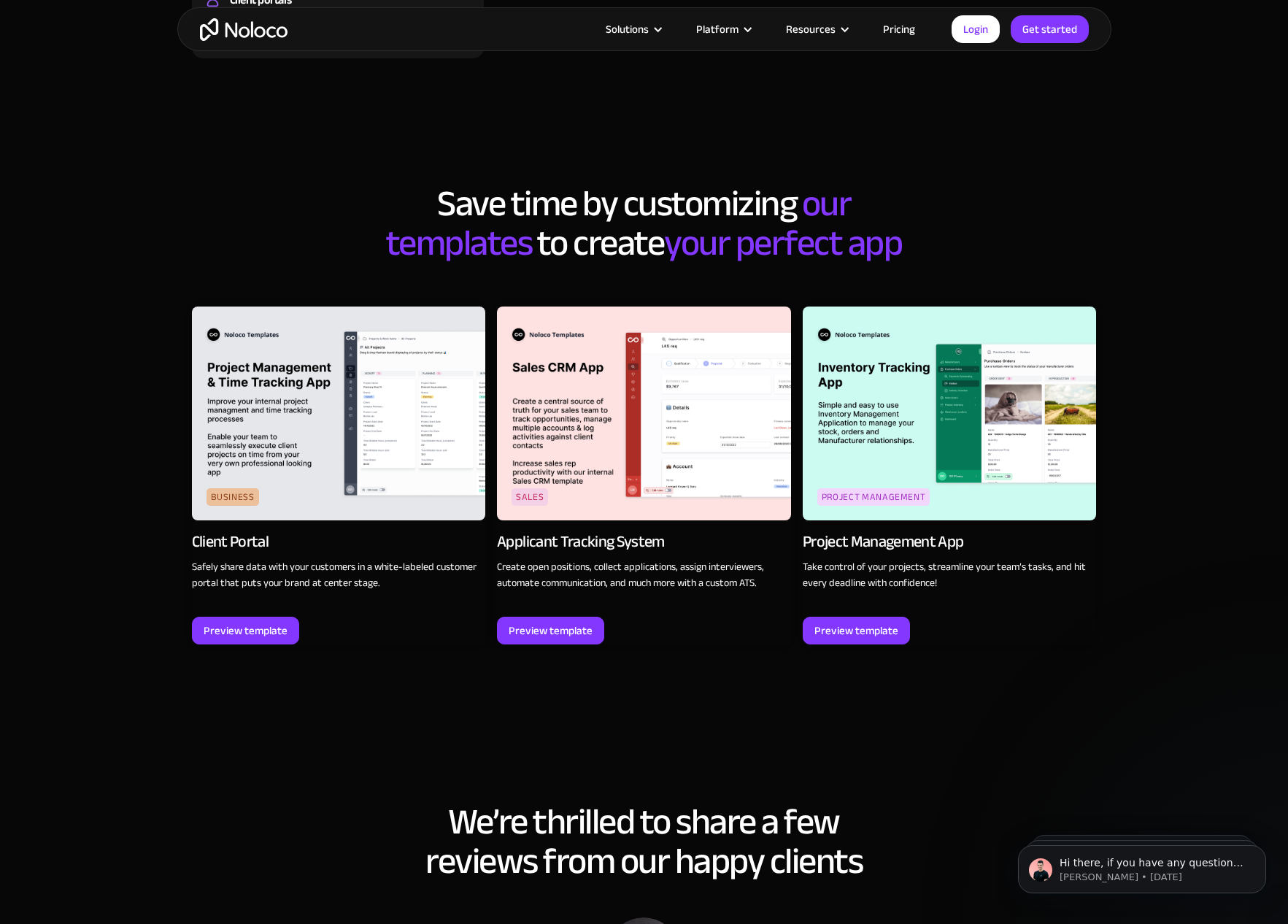
click at [329, 415] on img at bounding box center [338, 414] width 294 height 214
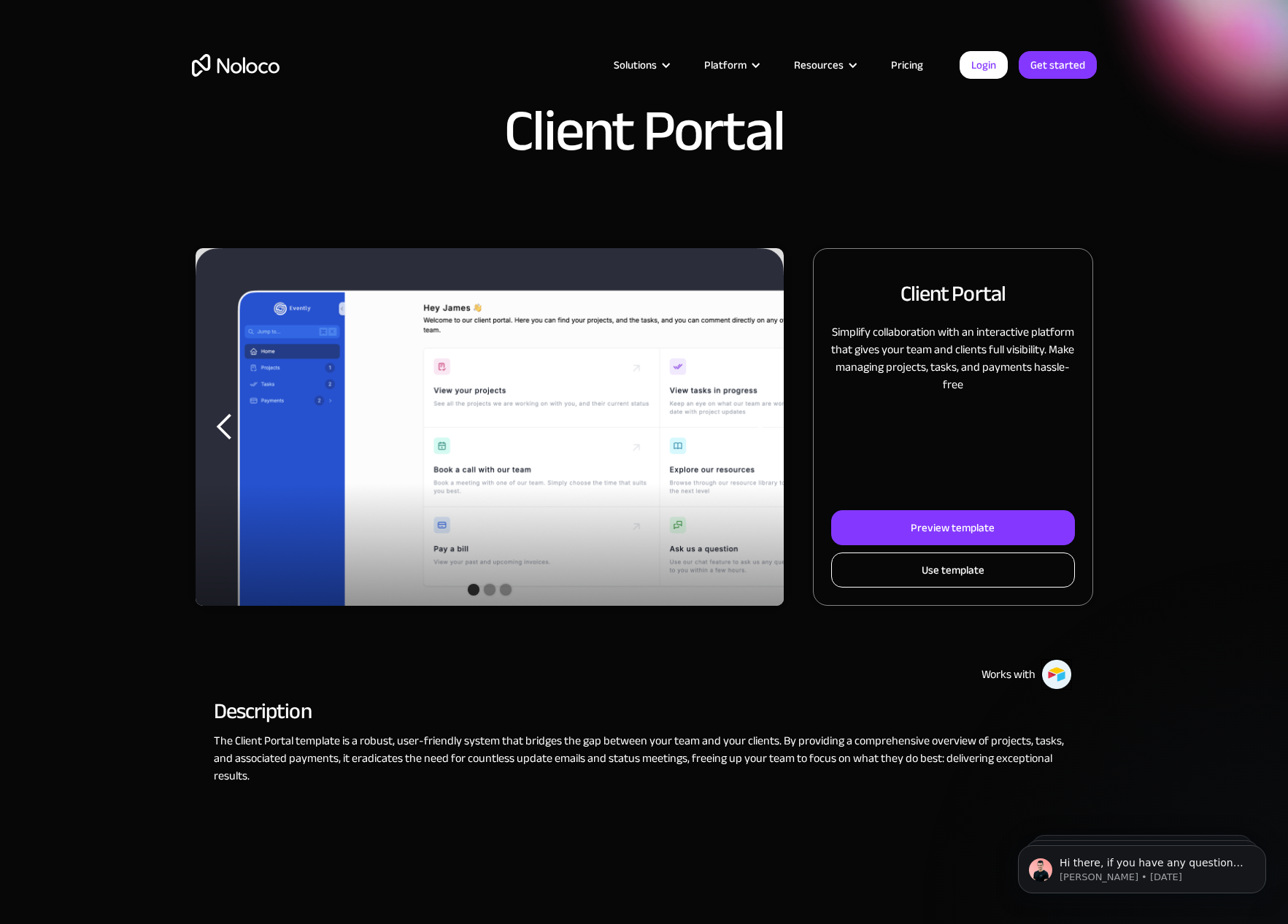
scroll to position [1, 0]
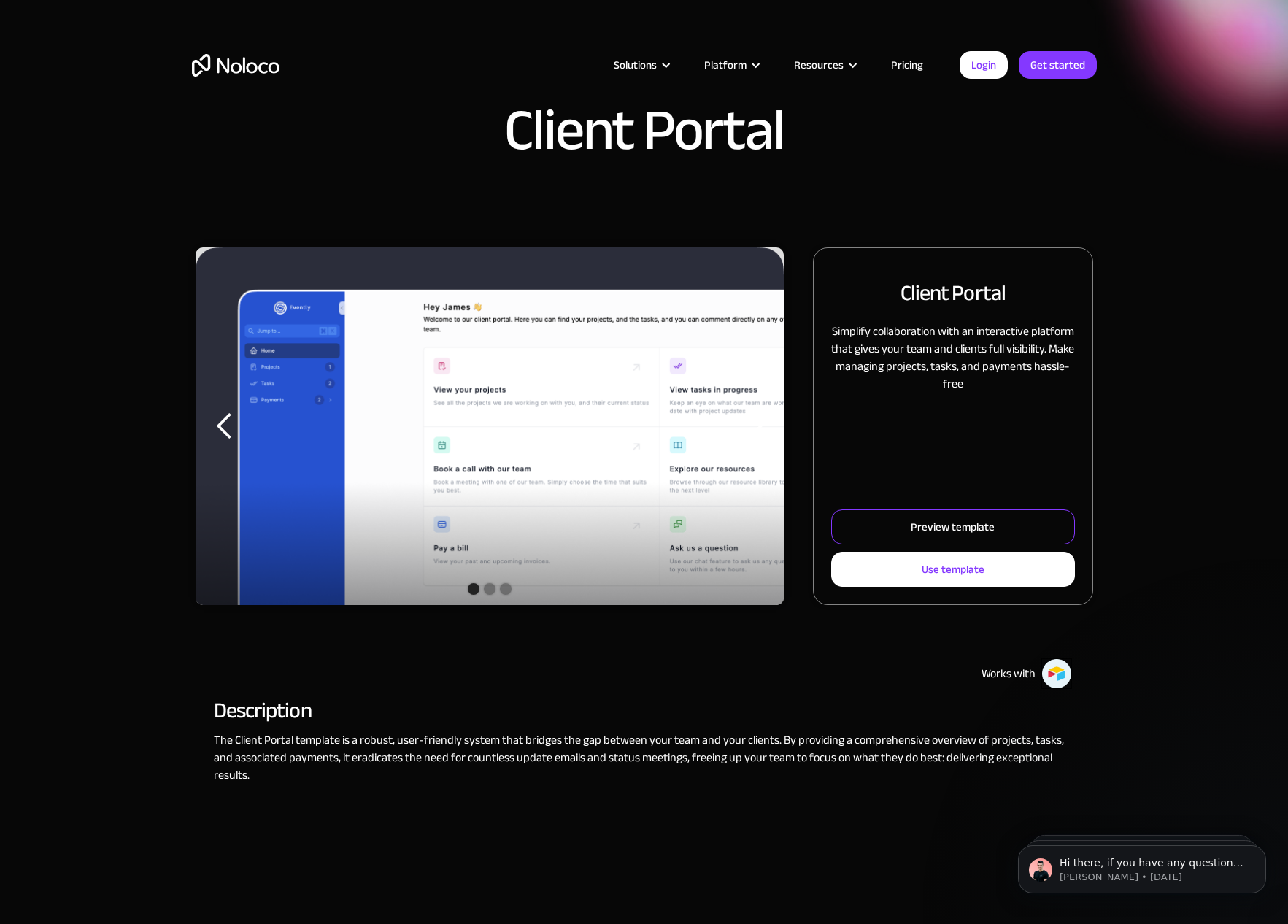
click at [901, 523] on link "Preview template" at bounding box center [953, 526] width 243 height 35
